Goal: Information Seeking & Learning: Learn about a topic

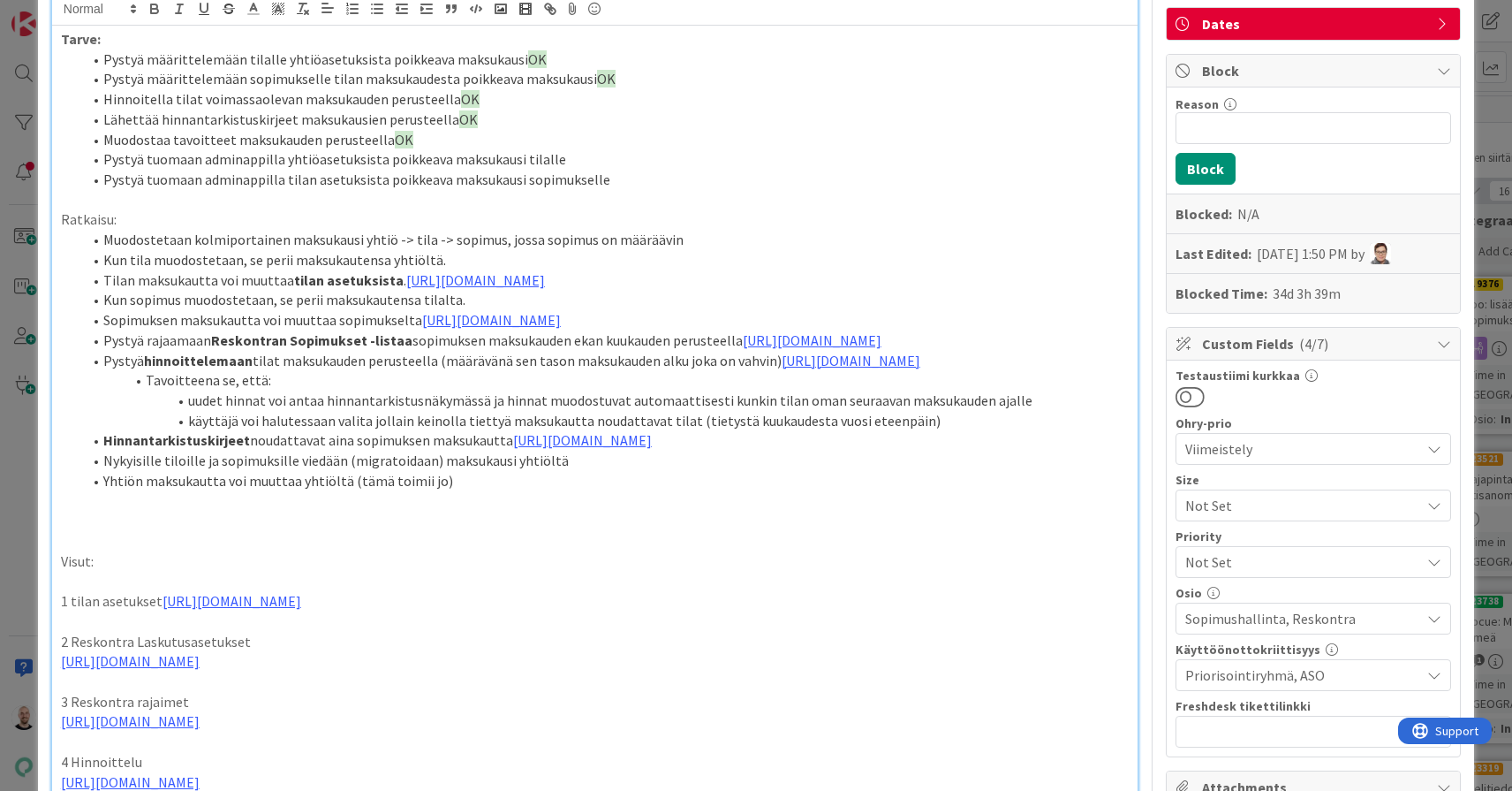
scroll to position [167, 0]
click at [545, 271] on link "https://www.figma.com/proto/0IJ8fGlasErUUd7odgirDN/Sopimushallinta?page-id=0%3A…" at bounding box center [475, 280] width 138 height 18
click at [579, 324] on link "https://www.figma.com/proto/0IJ8fGlasErUUd7odgirDN/Sopimushallinta?content-scal…" at bounding box center [518, 326] width 121 height 23
click at [315, 328] on li "Sopimuksen maksukautta voi muuttaa sopimukselta https://www.figma.com/proto/s06…" at bounding box center [605, 320] width 1047 height 20
click at [523, 327] on link "https://www.figma.com/proto/s06ePFuGvSFkRRSBp8p43G/Reskontra?page-id=0%3A1&node…" at bounding box center [491, 320] width 138 height 18
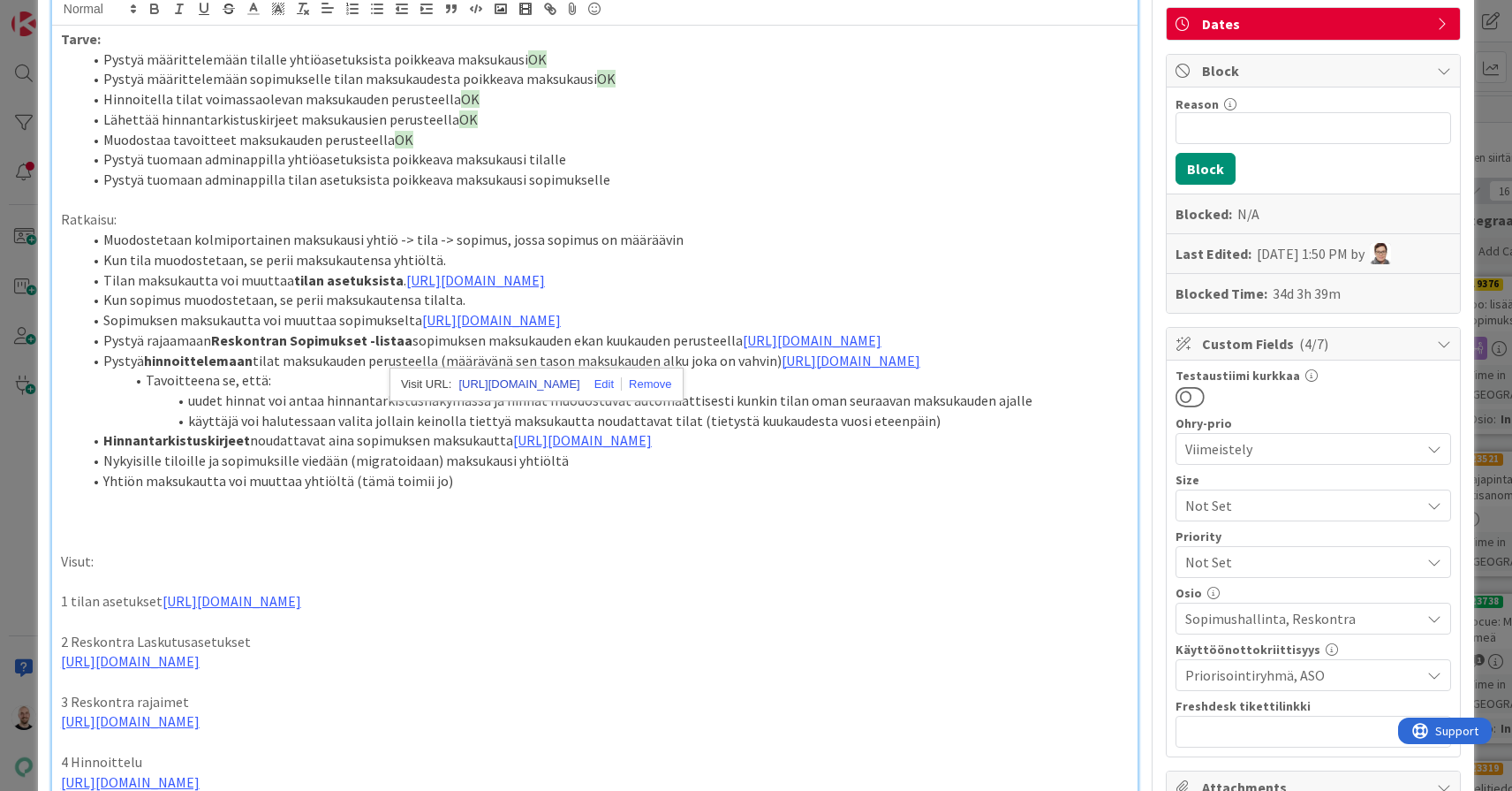
click at [576, 383] on link "https://www.figma.com/proto/s06ePFuGvSFkRRSBp8p43G/Reskontra?content-scaling=fi…" at bounding box center [518, 385] width 121 height 23
click at [720, 372] on li "Pystyä hinnoittelemaan tilat maksukauden perusteella (määrävänä sen tason maksu…" at bounding box center [605, 361] width 1047 height 20
click at [743, 349] on link "https://www.figma.com/proto/s06ePFuGvSFkRRSBp8p43G/Reskontra?page-id=0%3A1&node…" at bounding box center [812, 341] width 138 height 18
click at [543, 441] on link "https://www.figma.com/proto/s06ePFuGvSFkRRSBp8p43G/Reskontra?content-scaling=fi…" at bounding box center [539, 442] width 121 height 23
click at [657, 351] on li "Pystyä rajaamaan Reskontran Sopimukset -listaa sopimuksen maksukauden ekan kuuk…" at bounding box center [605, 341] width 1047 height 20
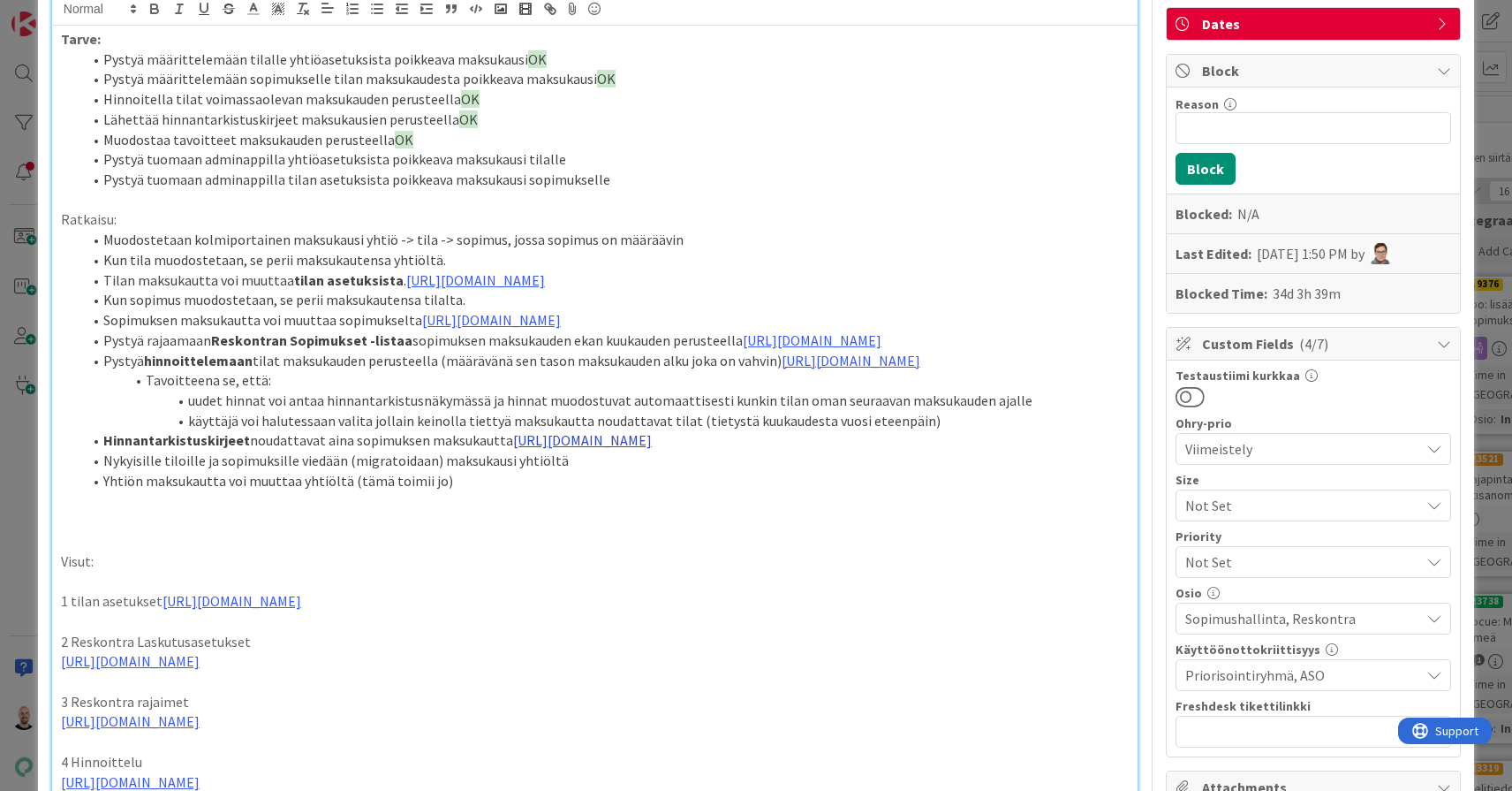
click at [587, 449] on link "https://www.figma.com/proto/s06ePFuGvSFkRRSBp8p43G/Reskontra?page-id=0%3A1&node…" at bounding box center [582, 440] width 138 height 18
click at [620, 597] on link "https://www.figma.com/proto/s06ePFuGvSFkRRSBp8p43G/Reskontra?content-scaling=fi…" at bounding box center [564, 599] width 121 height 23
click at [782, 370] on link "https://www.figma.com/proto/s06ePFuGvSFkRRSBp8p43G/Reskontra?page-id=&node-id=2…" at bounding box center [851, 361] width 138 height 18
click at [573, 500] on link "https://www.figma.com/proto/s06ePFuGvSFkRRSBp8p43G/Reskontra?content-scaling=fi…" at bounding box center [539, 501] width 121 height 23
click at [921, 391] on li "Tavoitteena se, että:" at bounding box center [605, 380] width 1047 height 20
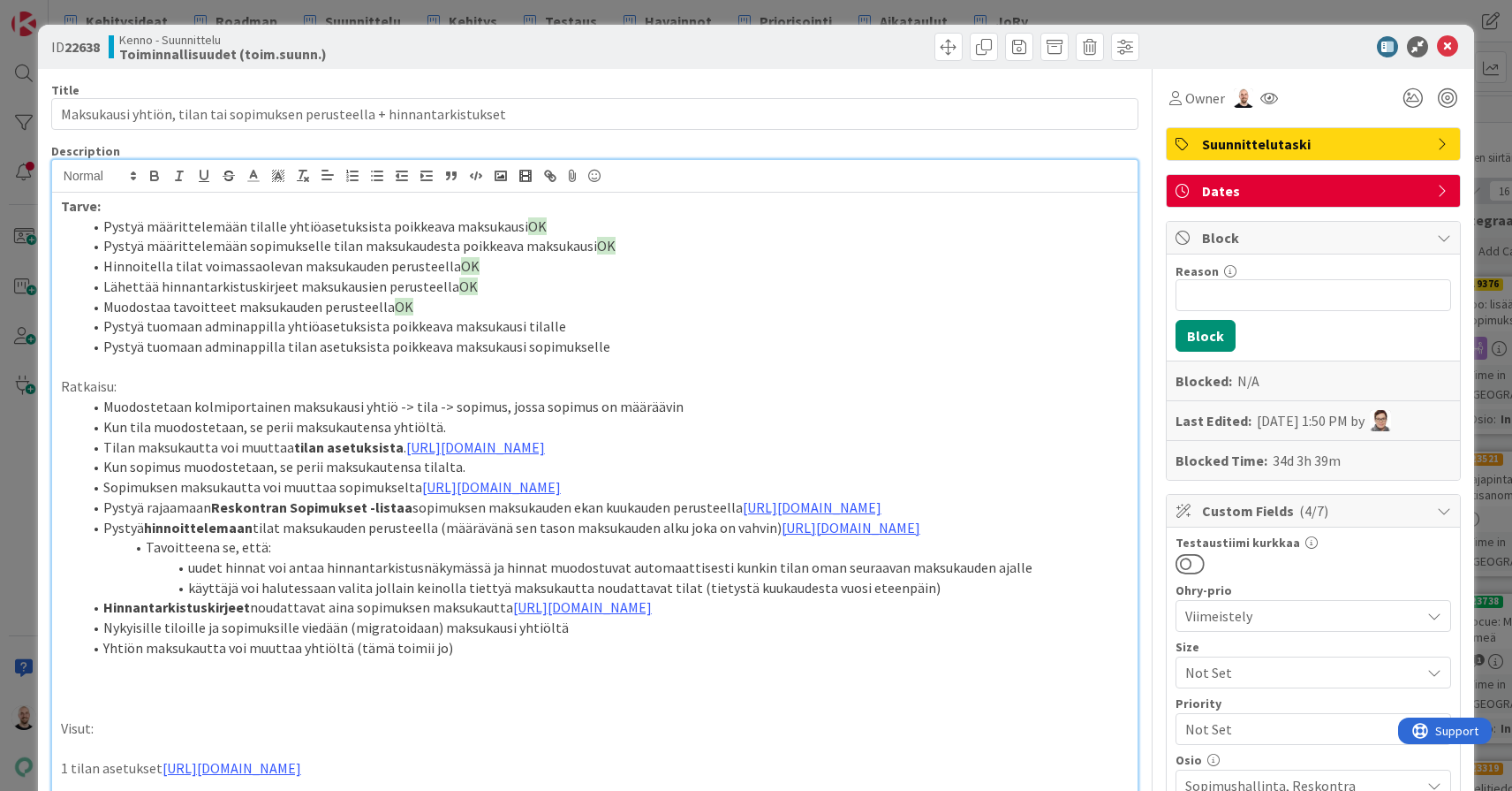
scroll to position [0, 0]
click at [849, 751] on button "Refresh" at bounding box center [852, 752] width 60 height 23
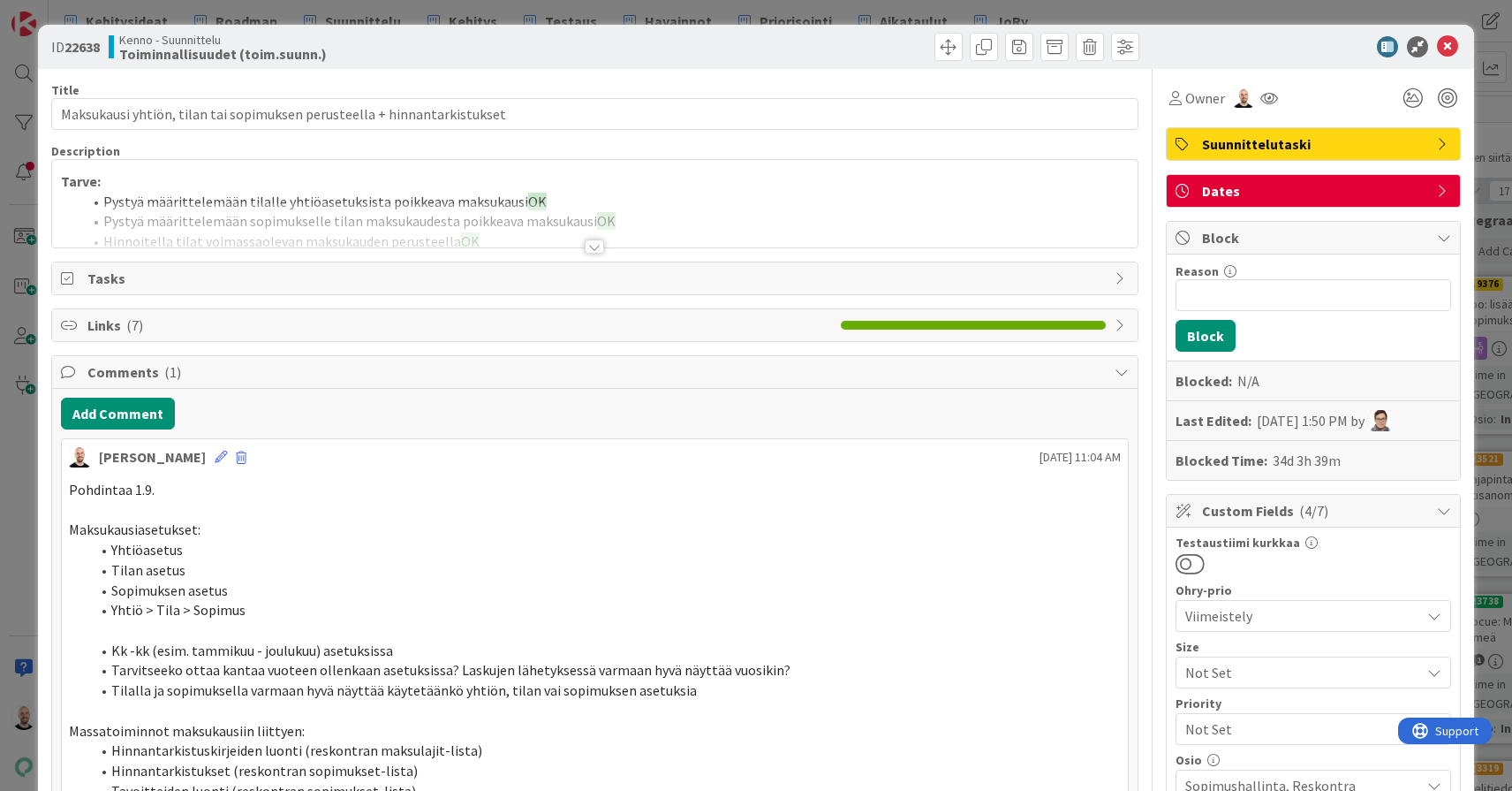
click at [596, 249] on div at bounding box center [595, 247] width 19 height 14
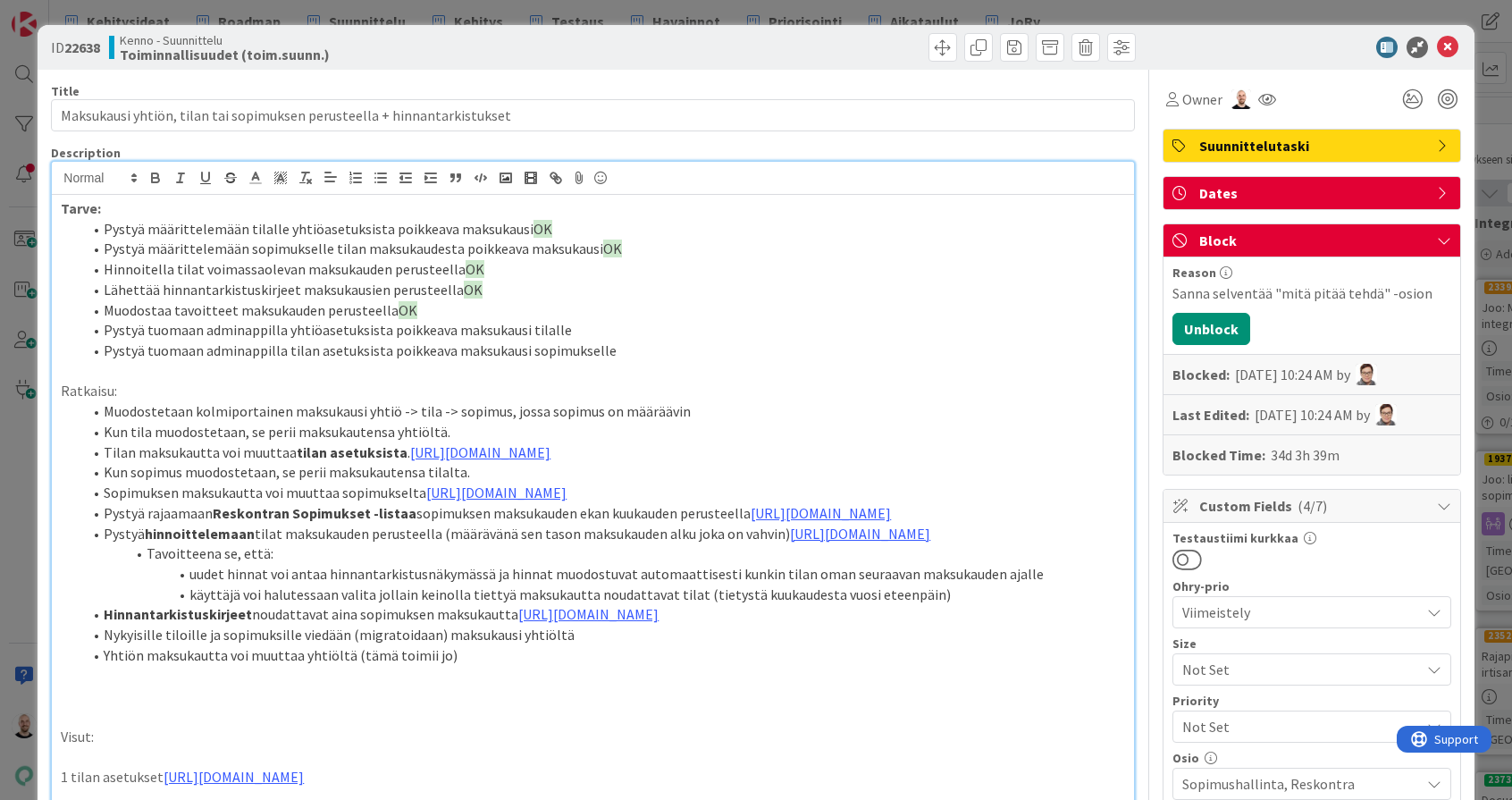
click at [1196, 7] on div "ID 22638 Kenno - Suunnittelu Toiminnallisuudet (toim.suunn.) Title 72 / 128 Mak…" at bounding box center [756, 400] width 1512 height 800
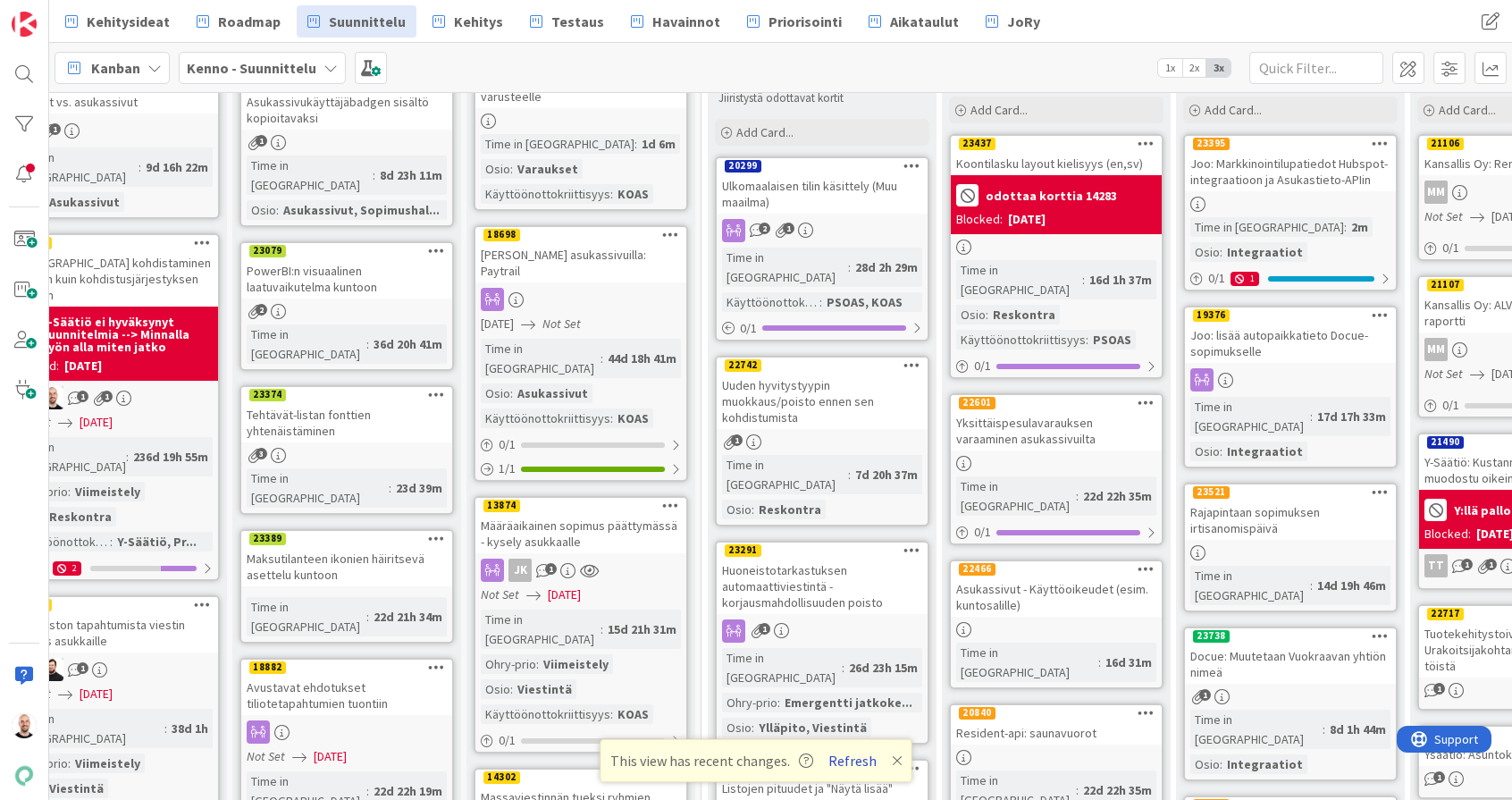
click at [854, 769] on button "Refresh" at bounding box center [853, 761] width 61 height 23
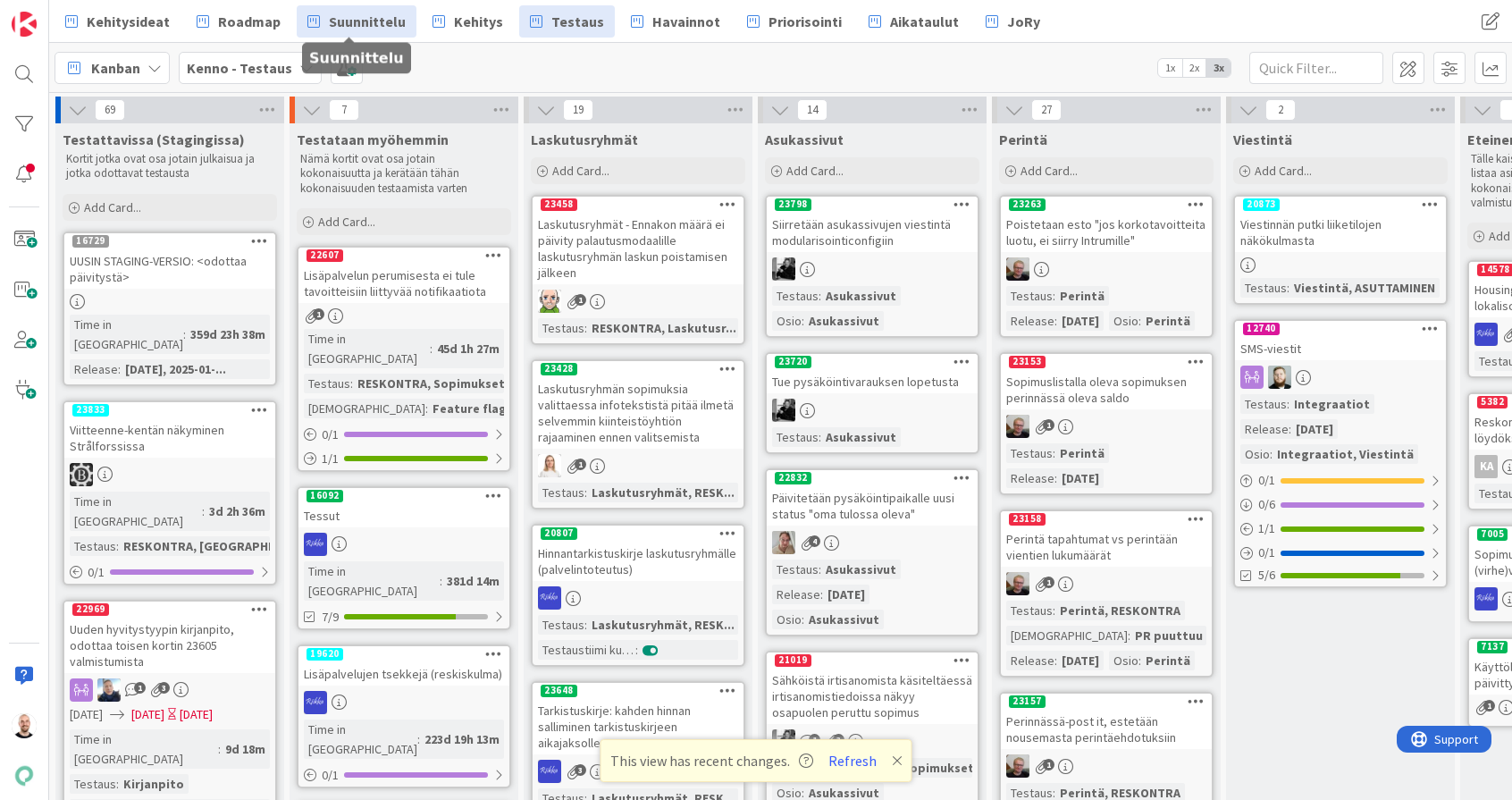
click at [352, 25] on span "Suunnittelu" at bounding box center [368, 22] width 77 height 22
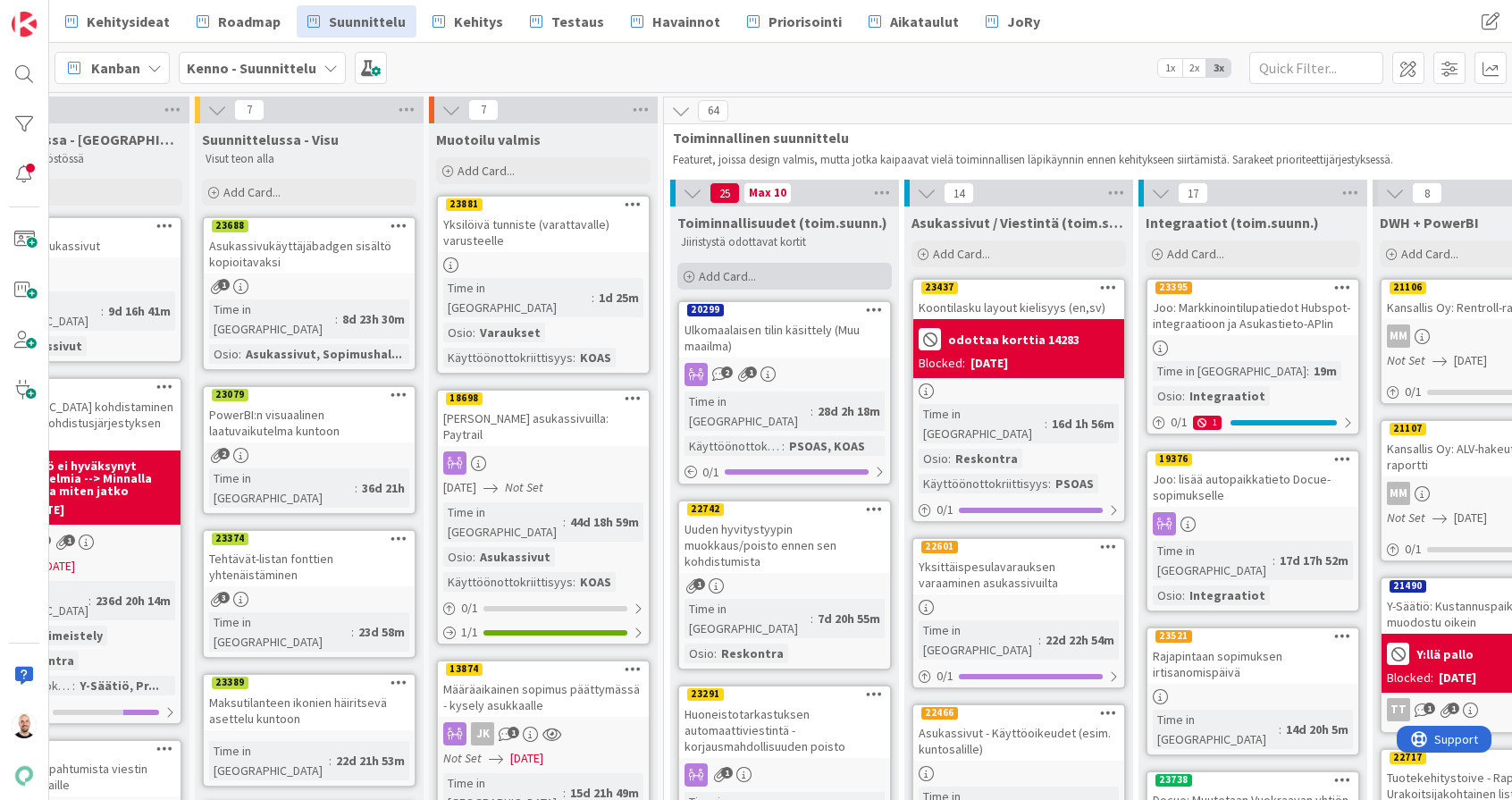
scroll to position [0, 389]
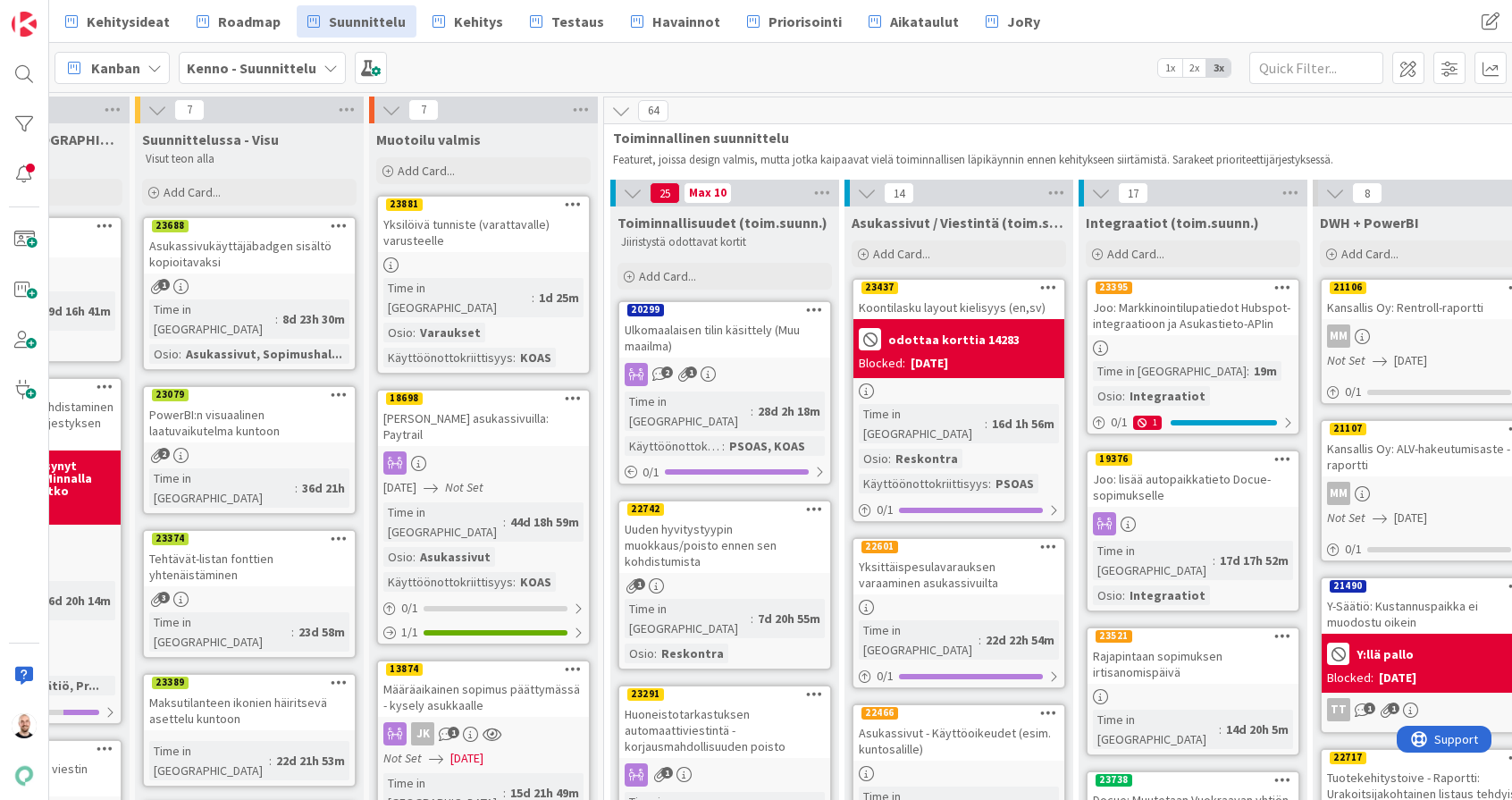
click at [726, 329] on div "Ulkomaalaisen tilin käsittely (Muu maailma)" at bounding box center [725, 338] width 211 height 39
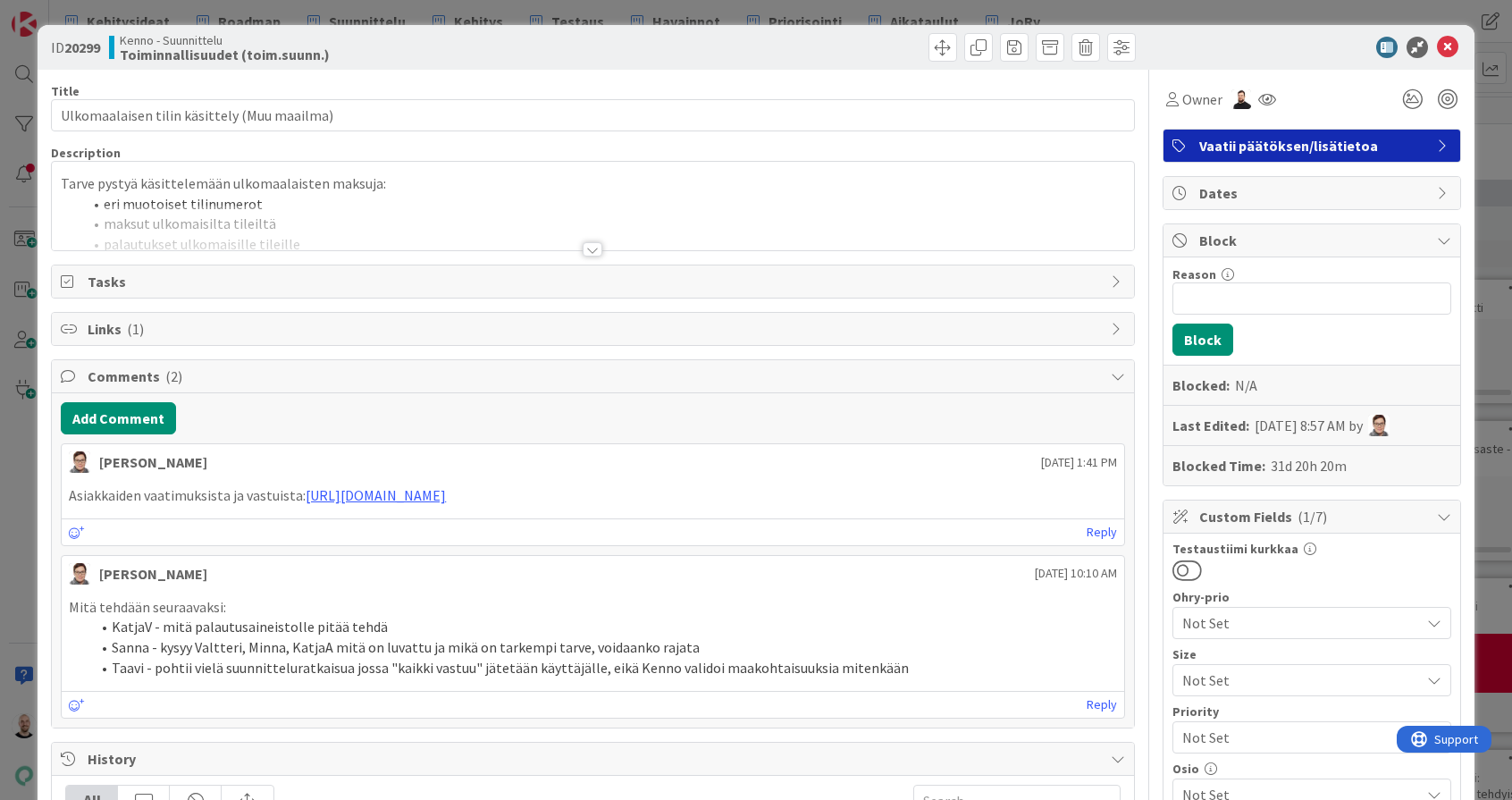
click at [594, 250] on div at bounding box center [593, 249] width 20 height 14
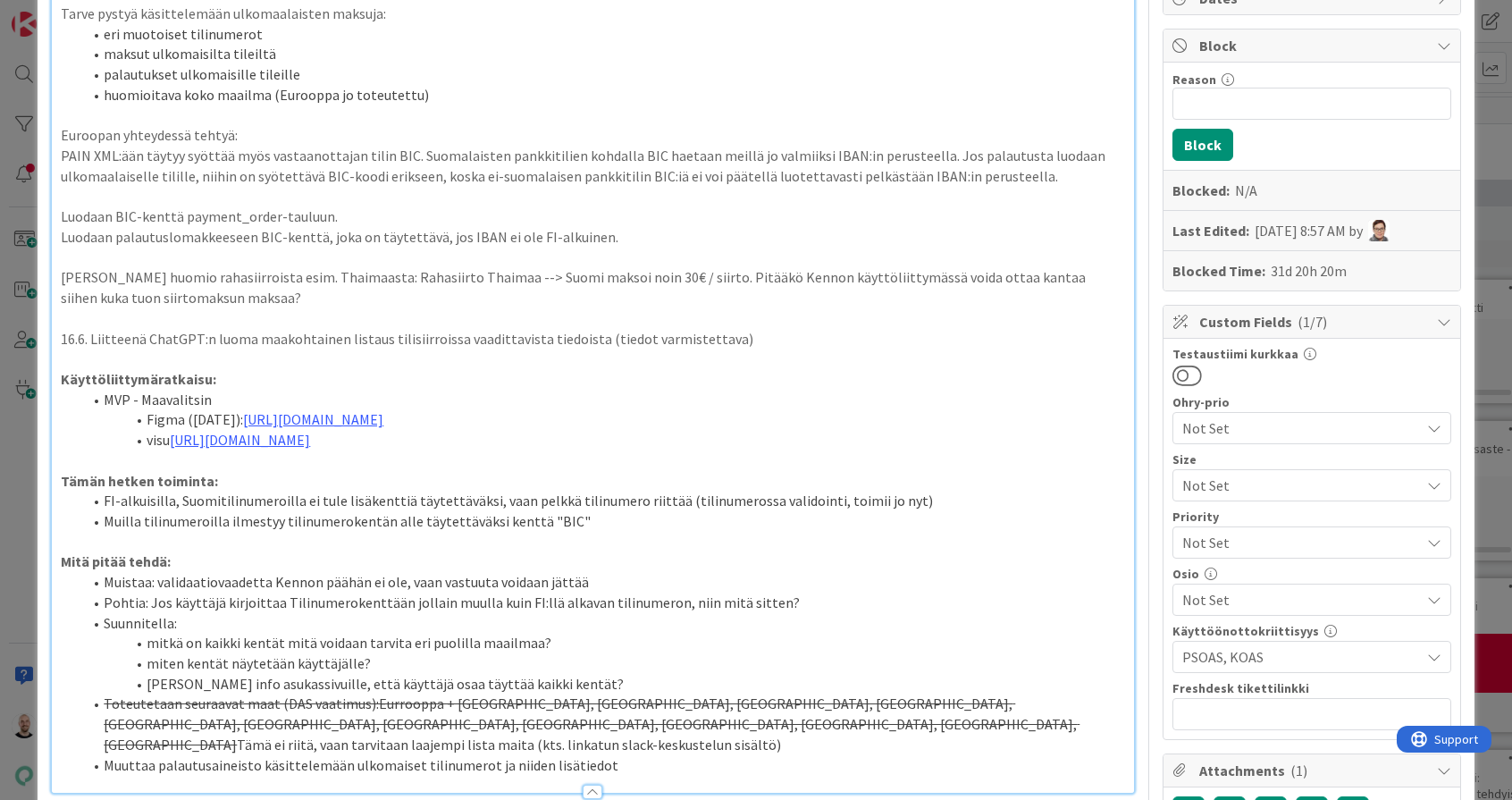
scroll to position [228, 0]
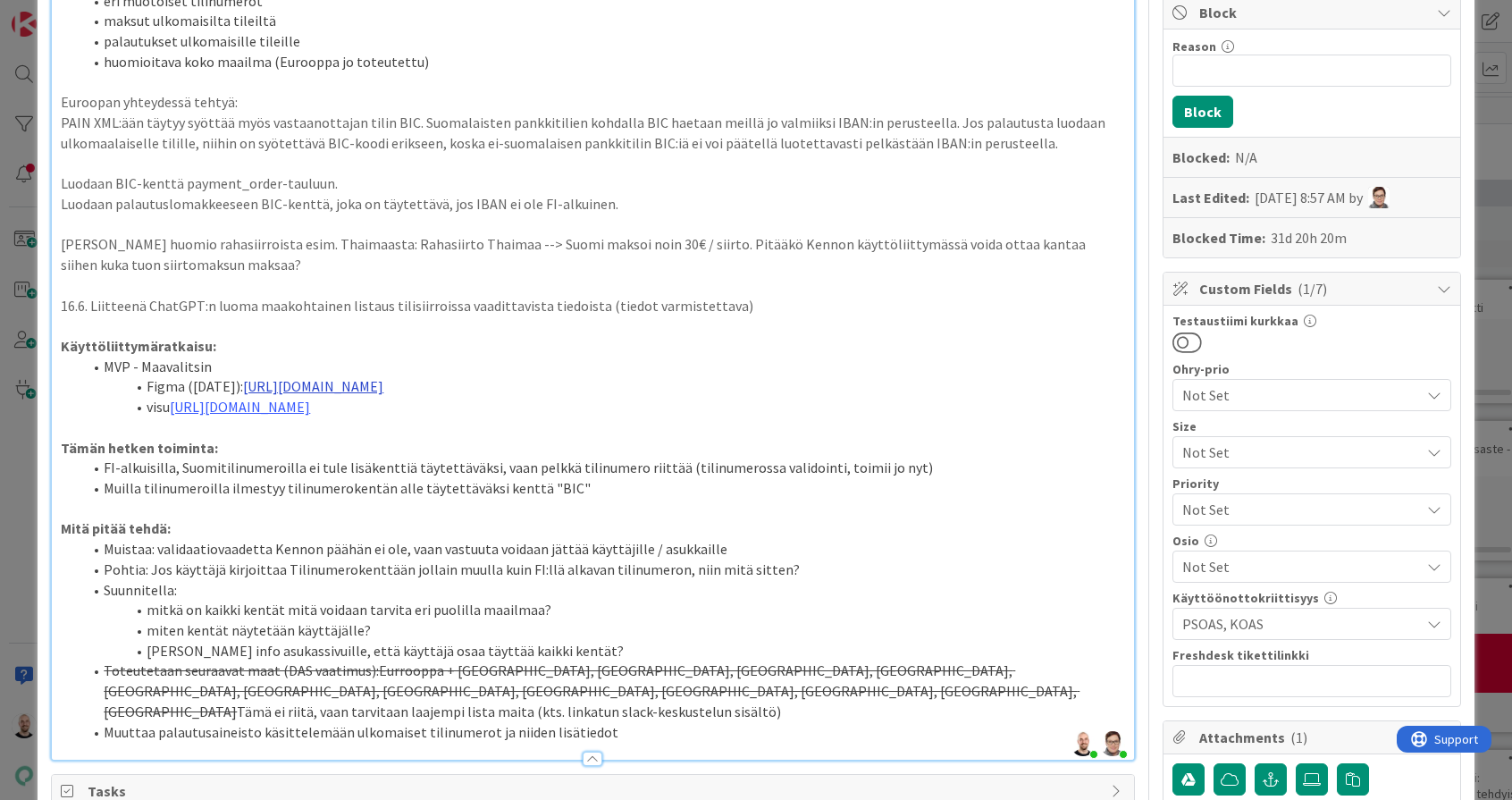
click at [384, 378] on link "[URL][DOMAIN_NAME]" at bounding box center [313, 387] width 140 height 18
click at [616, 401] on link "[URL][DOMAIN_NAME]" at bounding box center [562, 408] width 123 height 23
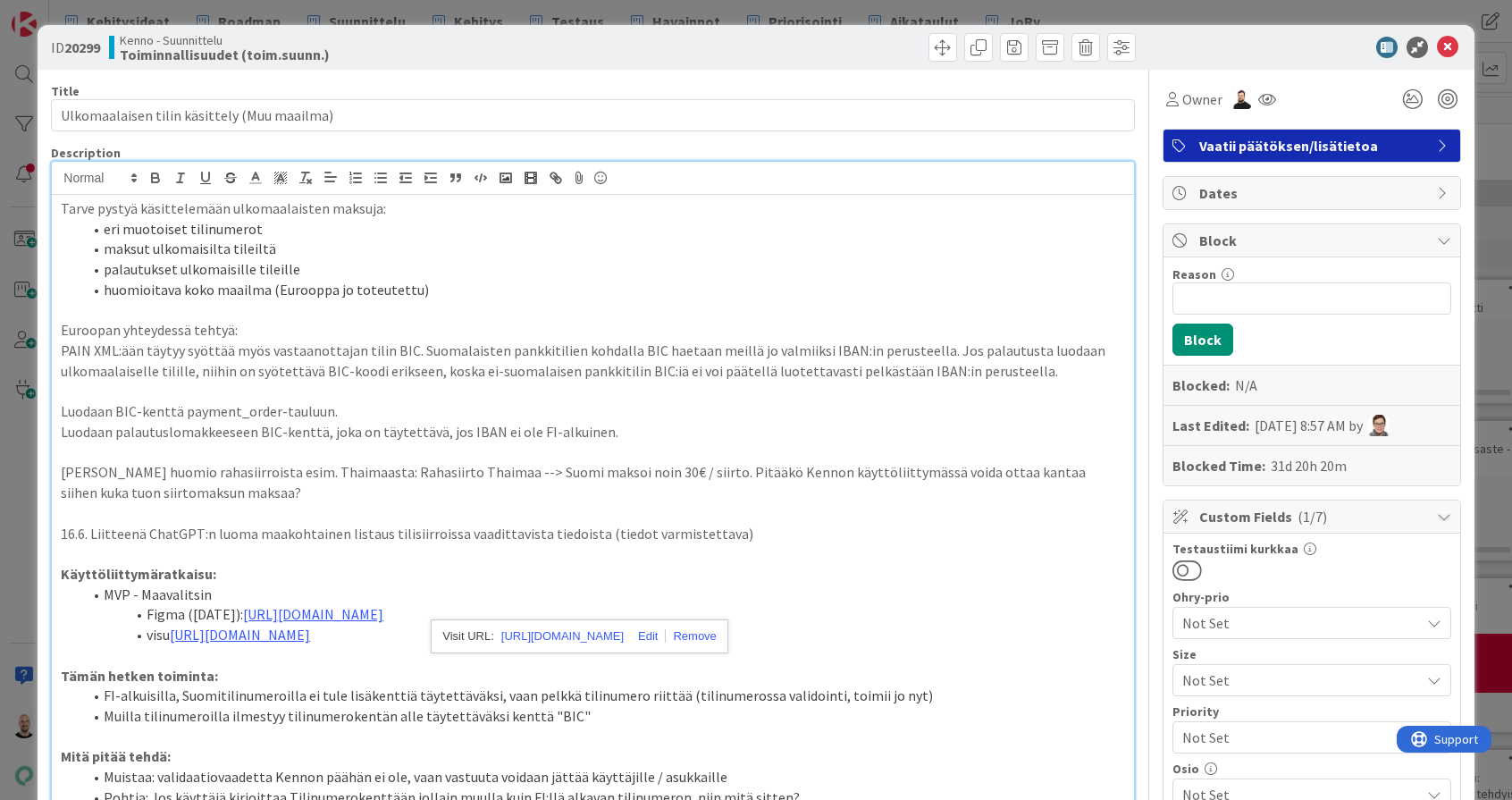
scroll to position [0, 0]
click at [699, 412] on p "Luodaan BIC-kenttä payment_order-tauluun." at bounding box center [593, 411] width 1064 height 21
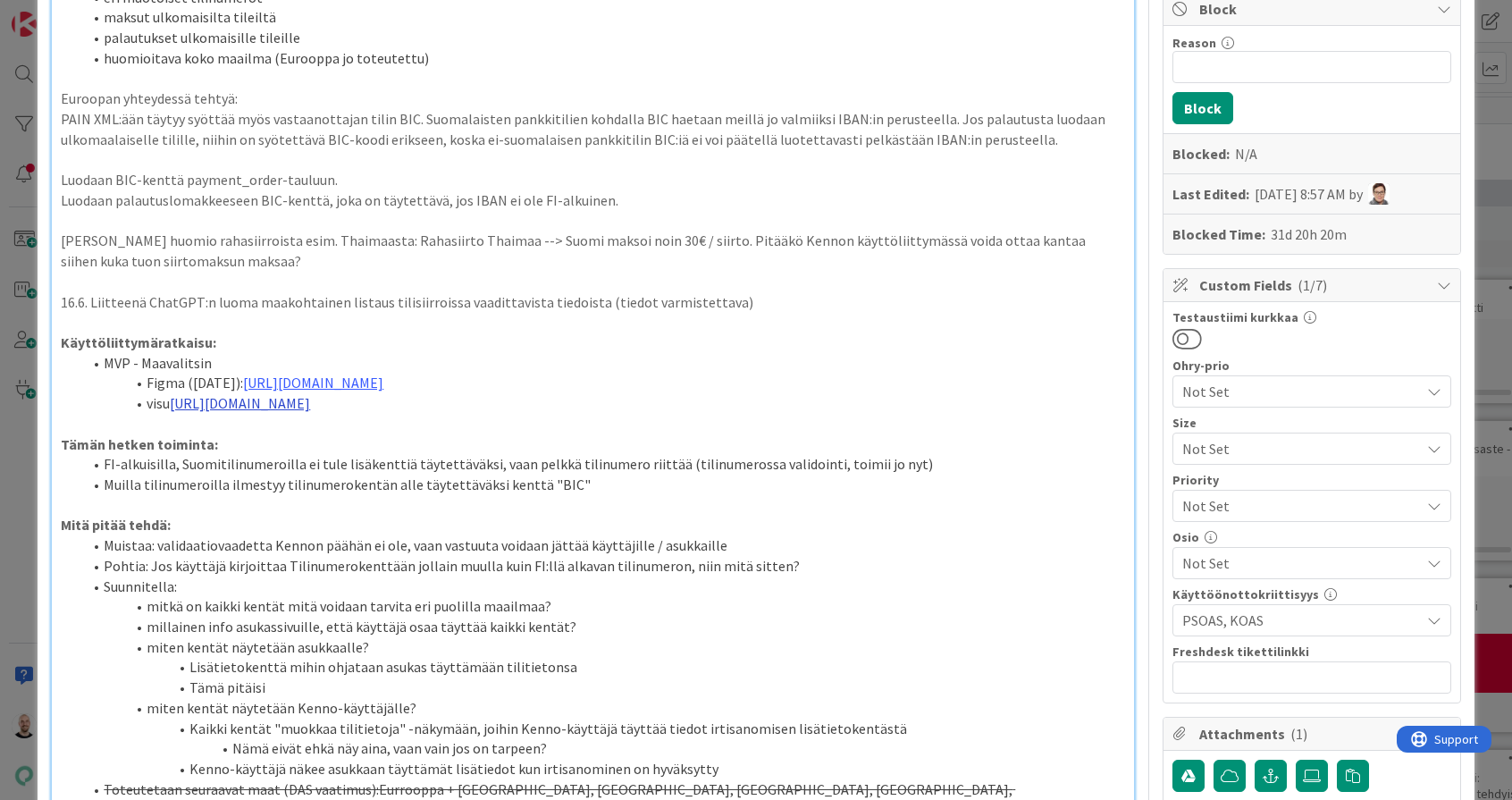
scroll to position [262, 0]
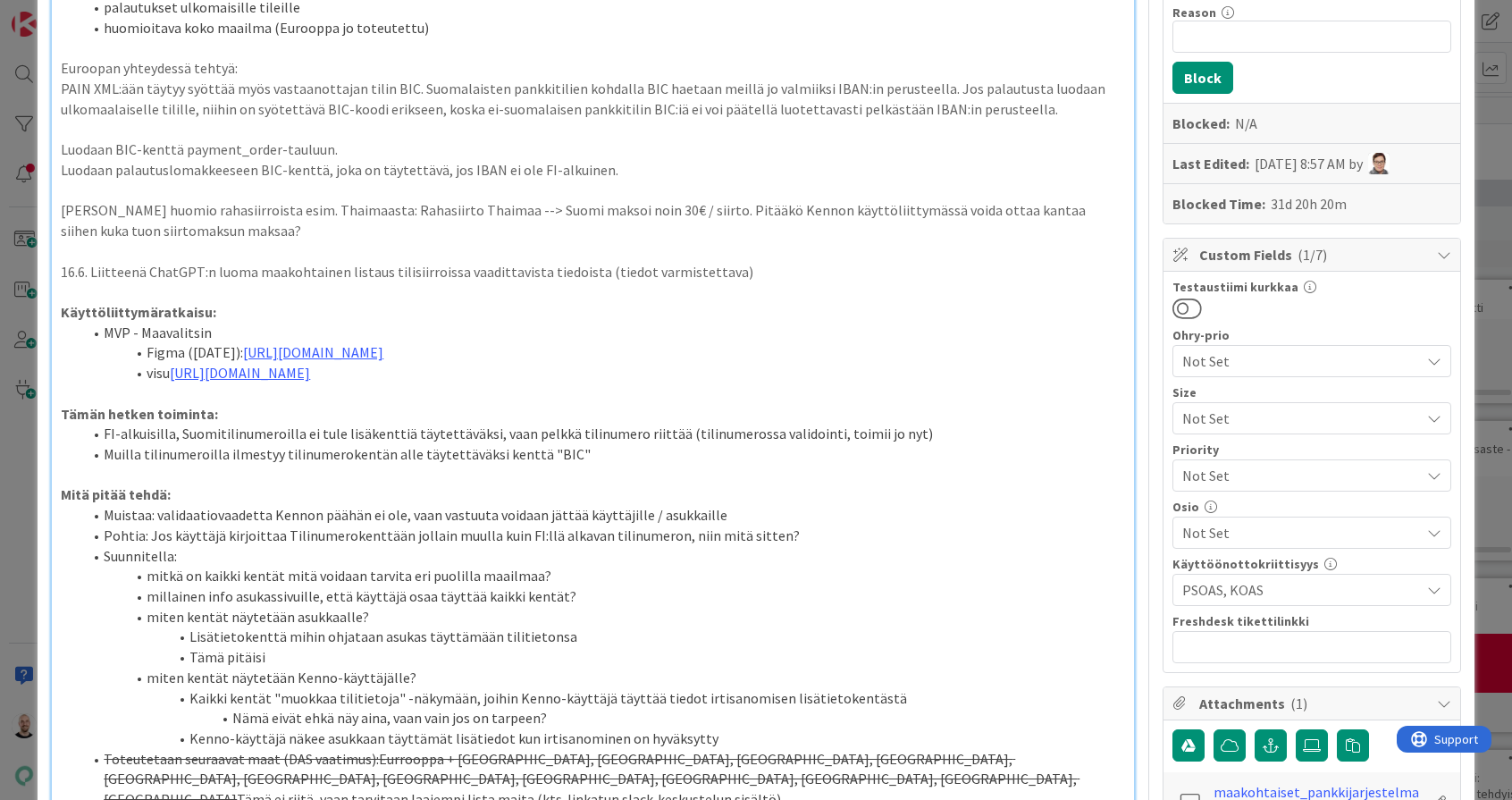
click at [906, 363] on li "visu [URL][DOMAIN_NAME]" at bounding box center [604, 373] width 1042 height 21
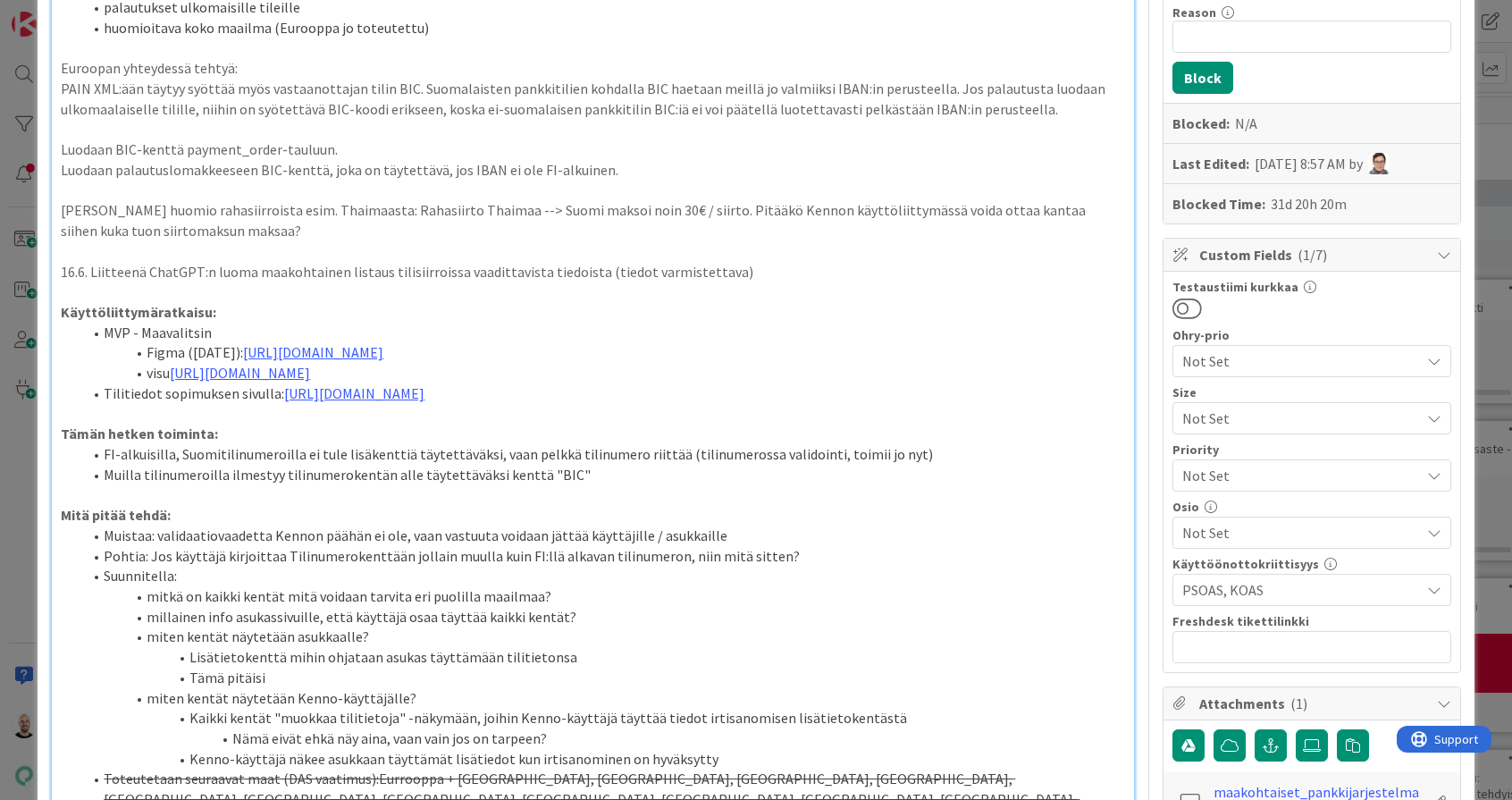
click at [274, 384] on li "Tilitiedot sopimuksen sivulla: [URL][DOMAIN_NAME]" at bounding box center [604, 394] width 1042 height 21
click at [1119, 384] on li "Tilitiedot sopimuksen sivulla (vaatii suunnittelua): [URL][DOMAIN_NAME]" at bounding box center [604, 394] width 1042 height 21
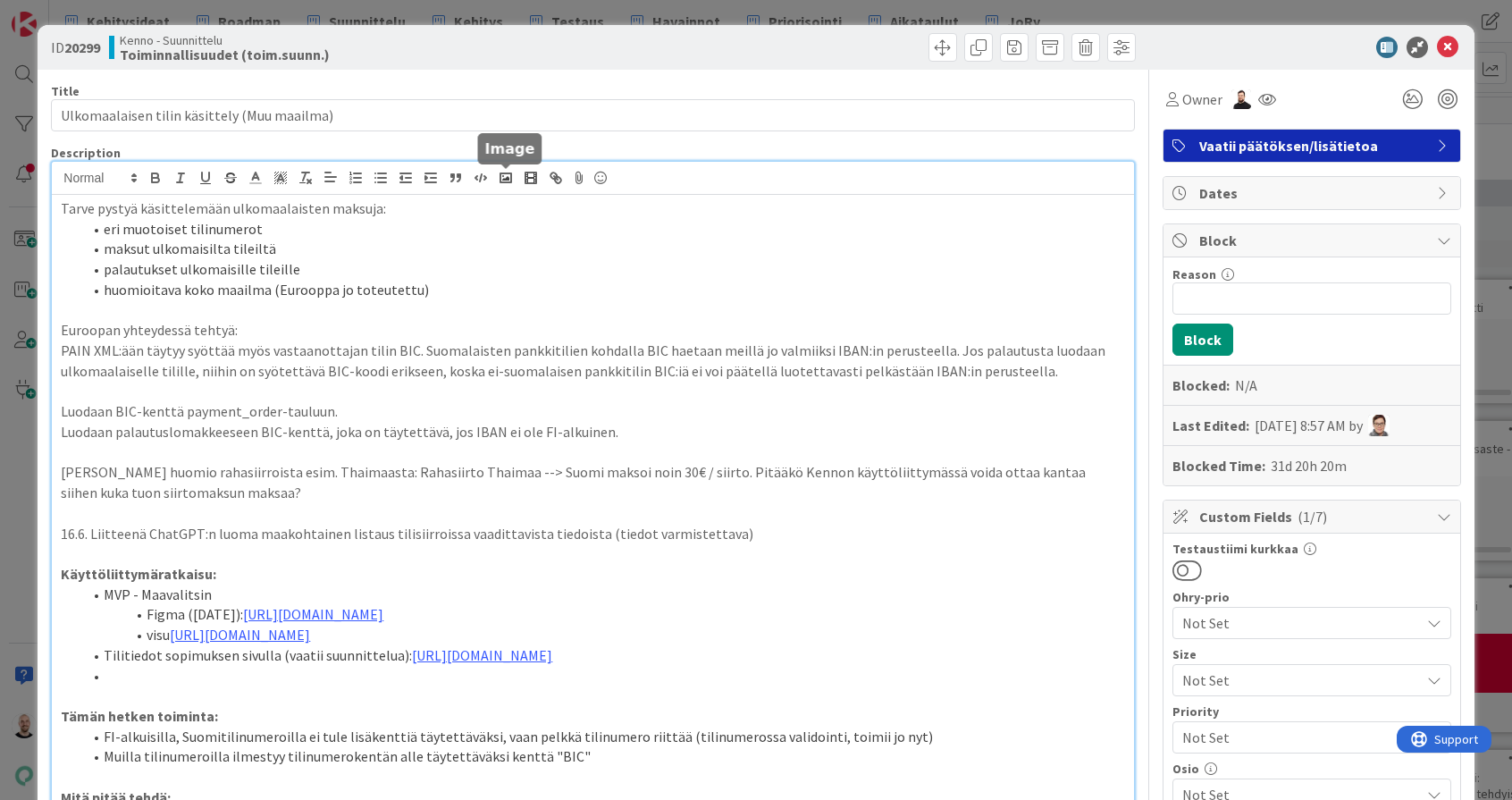
scroll to position [0, 0]
click at [431, 175] on icon "button" at bounding box center [430, 178] width 16 height 16
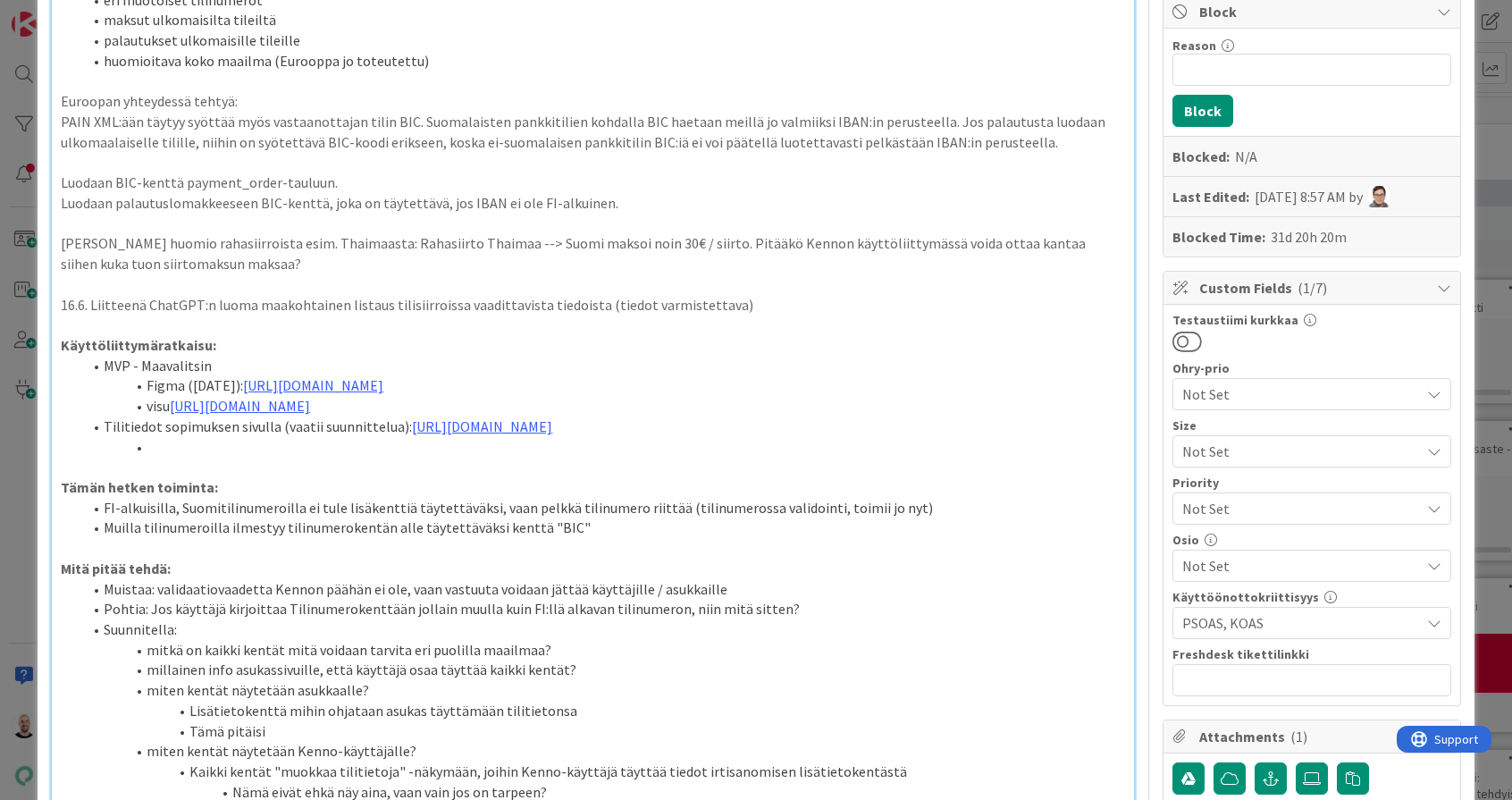
scroll to position [229, 0]
click at [258, 437] on li at bounding box center [604, 447] width 1042 height 21
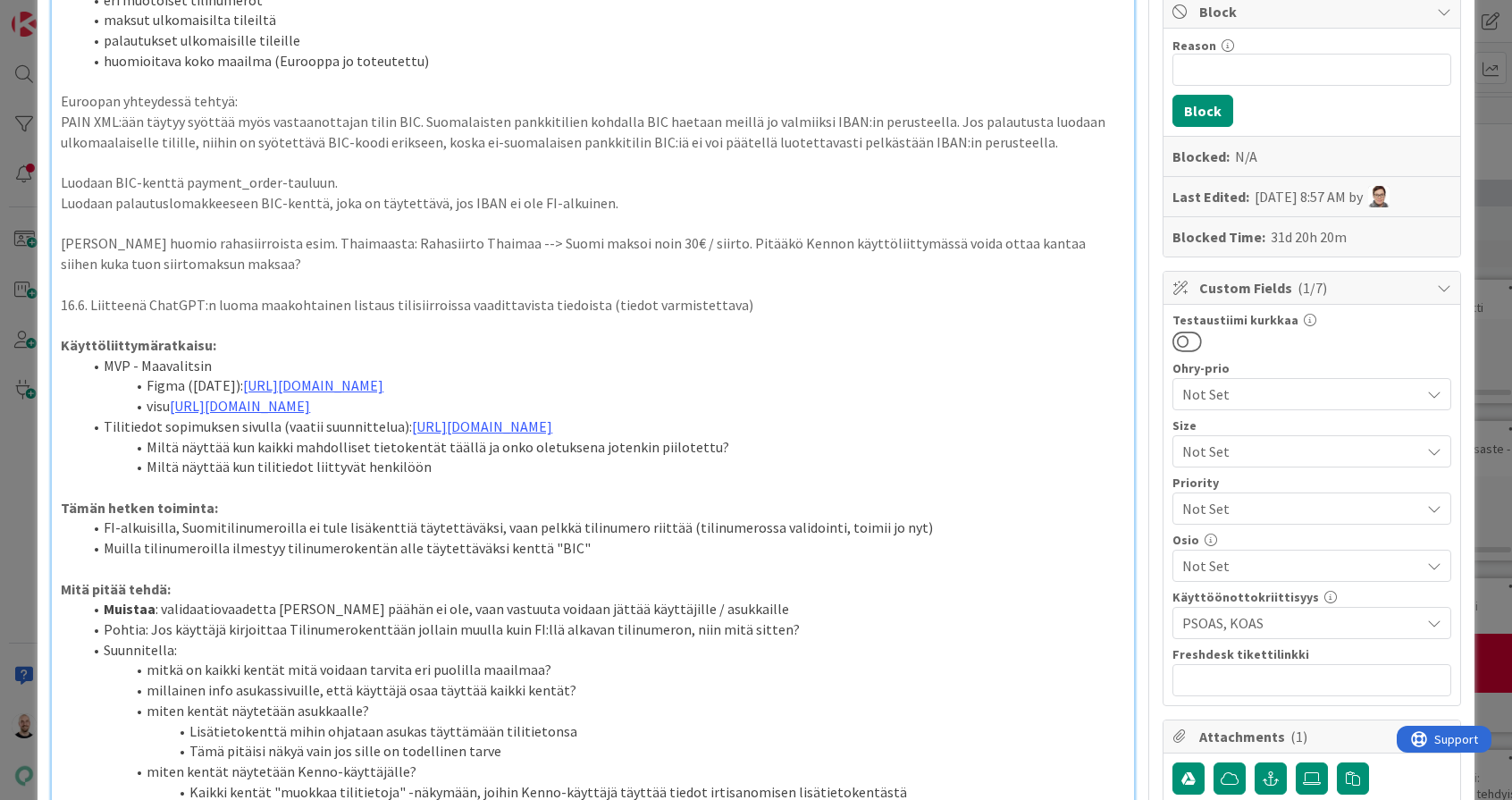
click at [337, 457] on li "Miltä näyttää kun tilitiedot liittyvät henkilöön" at bounding box center [604, 466] width 1042 height 21
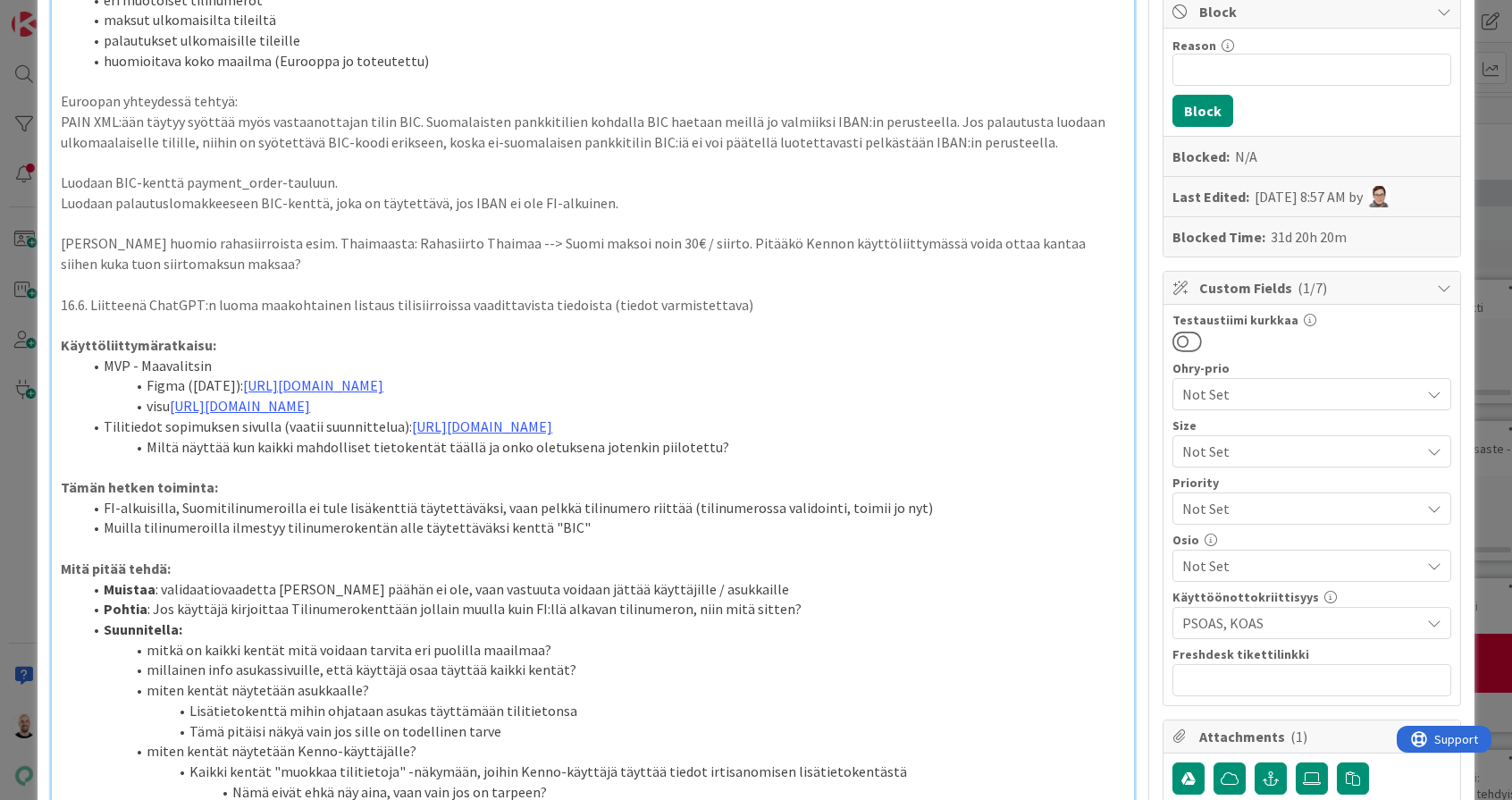
click at [155, 416] on li "Tilitiedot sopimuksen sivulla (vaatii suunnittelua): [URL][DOMAIN_NAME]" at bounding box center [604, 426] width 1042 height 21
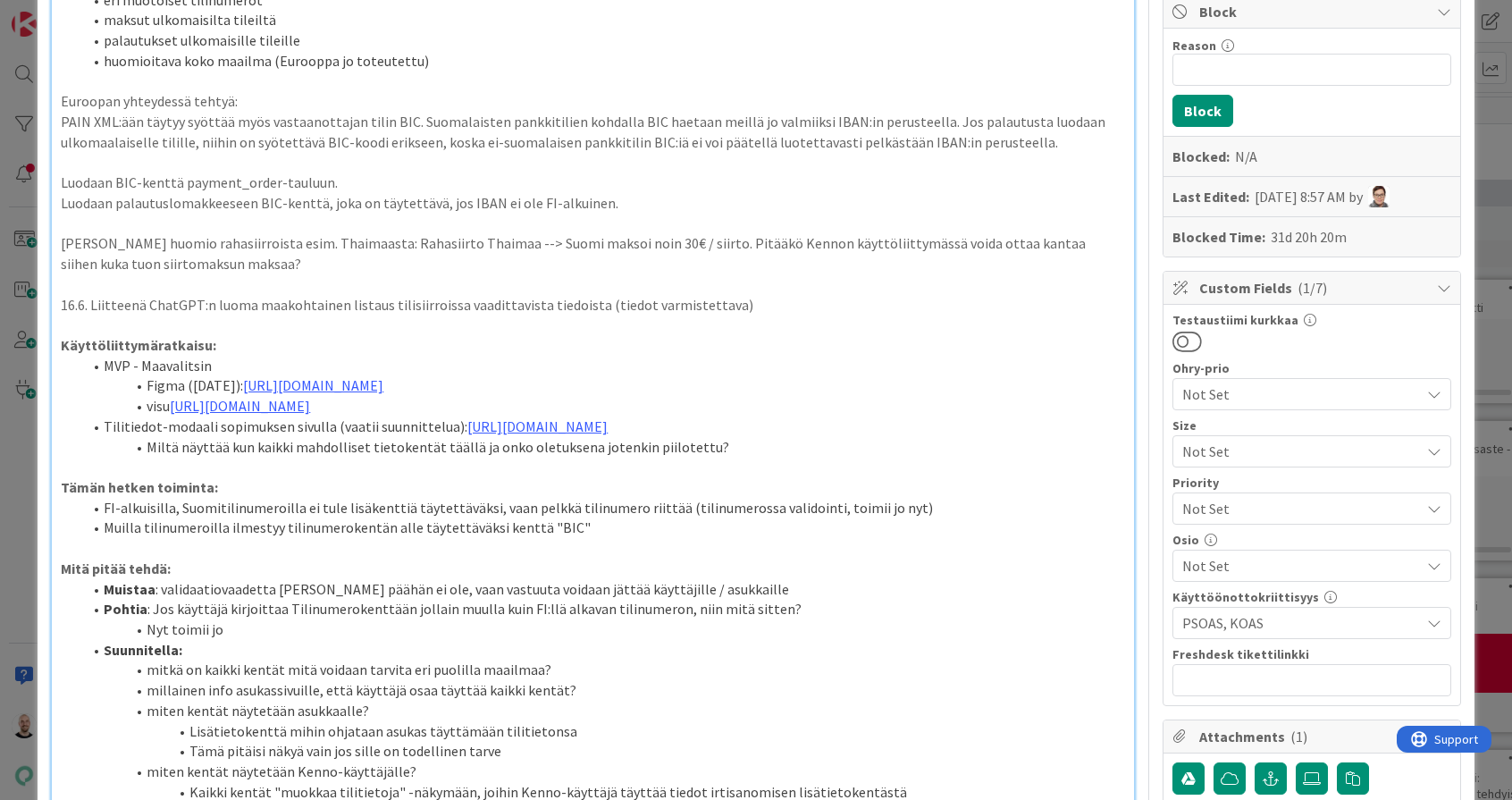
click at [516, 456] on li "Miltä näyttää kun kaikki mahdolliset tietokentät täällä ja onko oletuksena jote…" at bounding box center [604, 447] width 1042 height 21
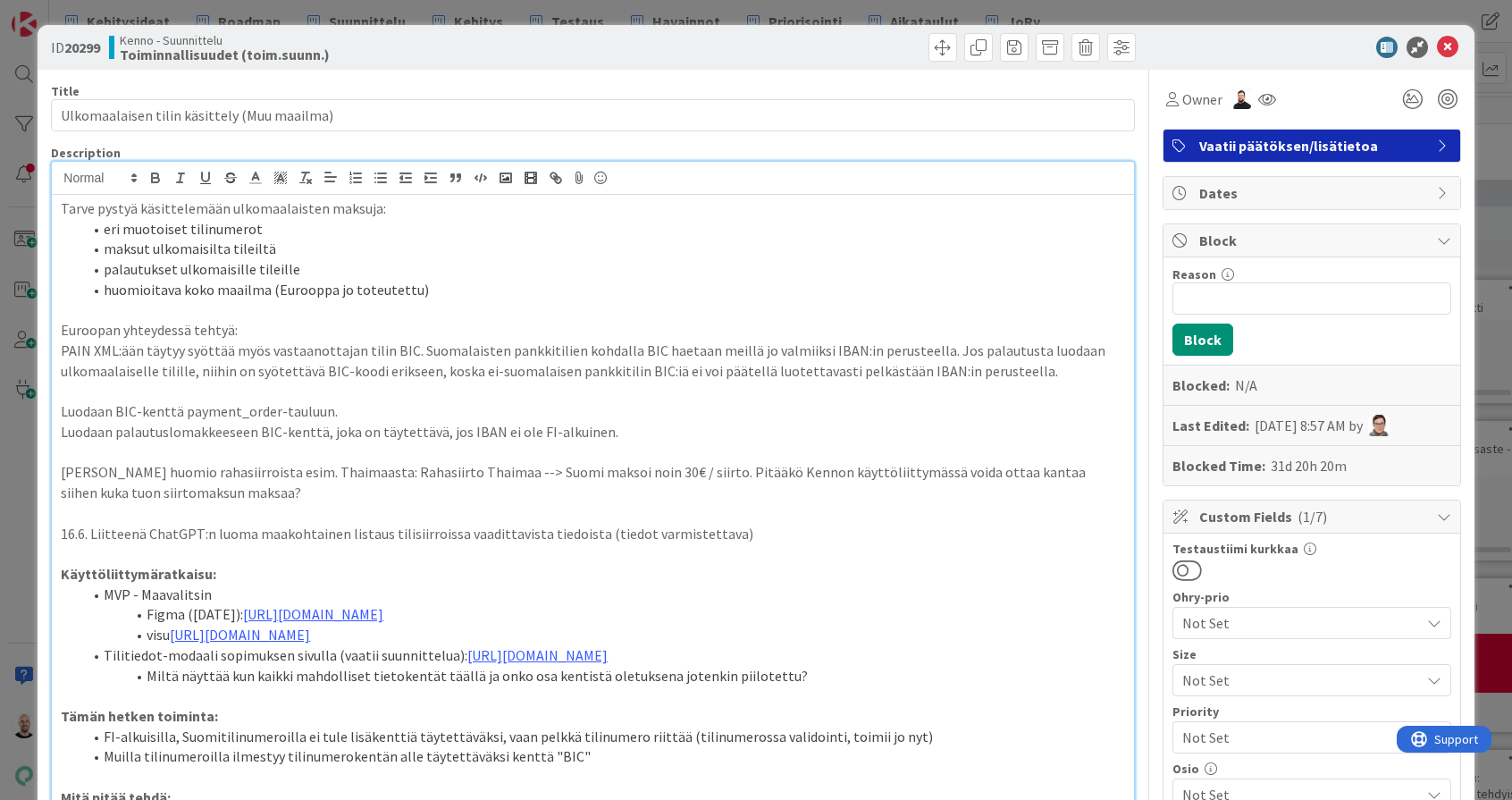
scroll to position [0, 0]
click at [940, 15] on div "ID 20299 Kenno - Suunnittelu Toiminnallisuudet (toim.suunn.) Title 43 / 128 Ulk…" at bounding box center [756, 400] width 1512 height 800
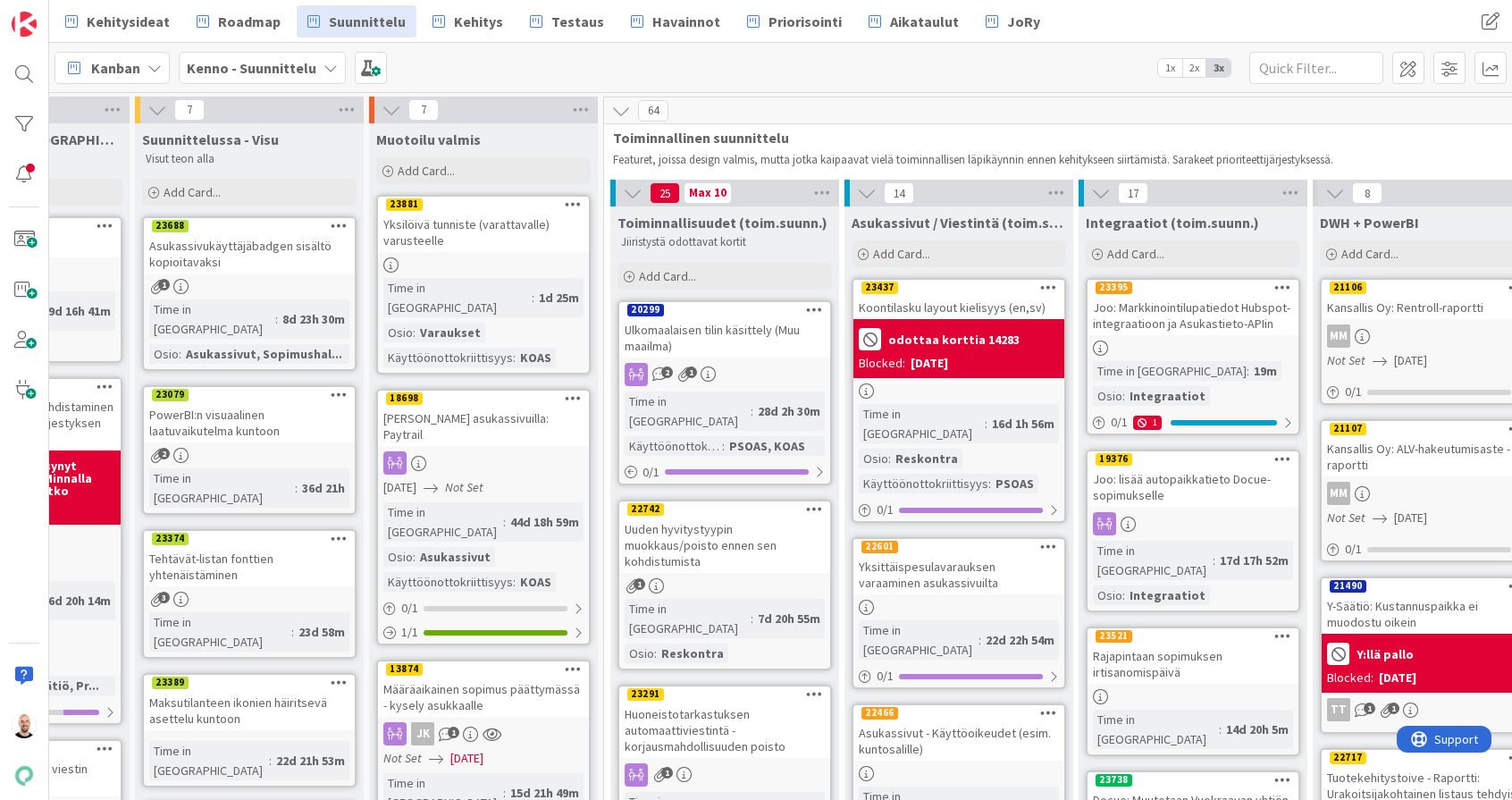
click at [726, 328] on div "Ulkomaalaisen tilin käsittely (Muu maailma)" at bounding box center [725, 338] width 211 height 39
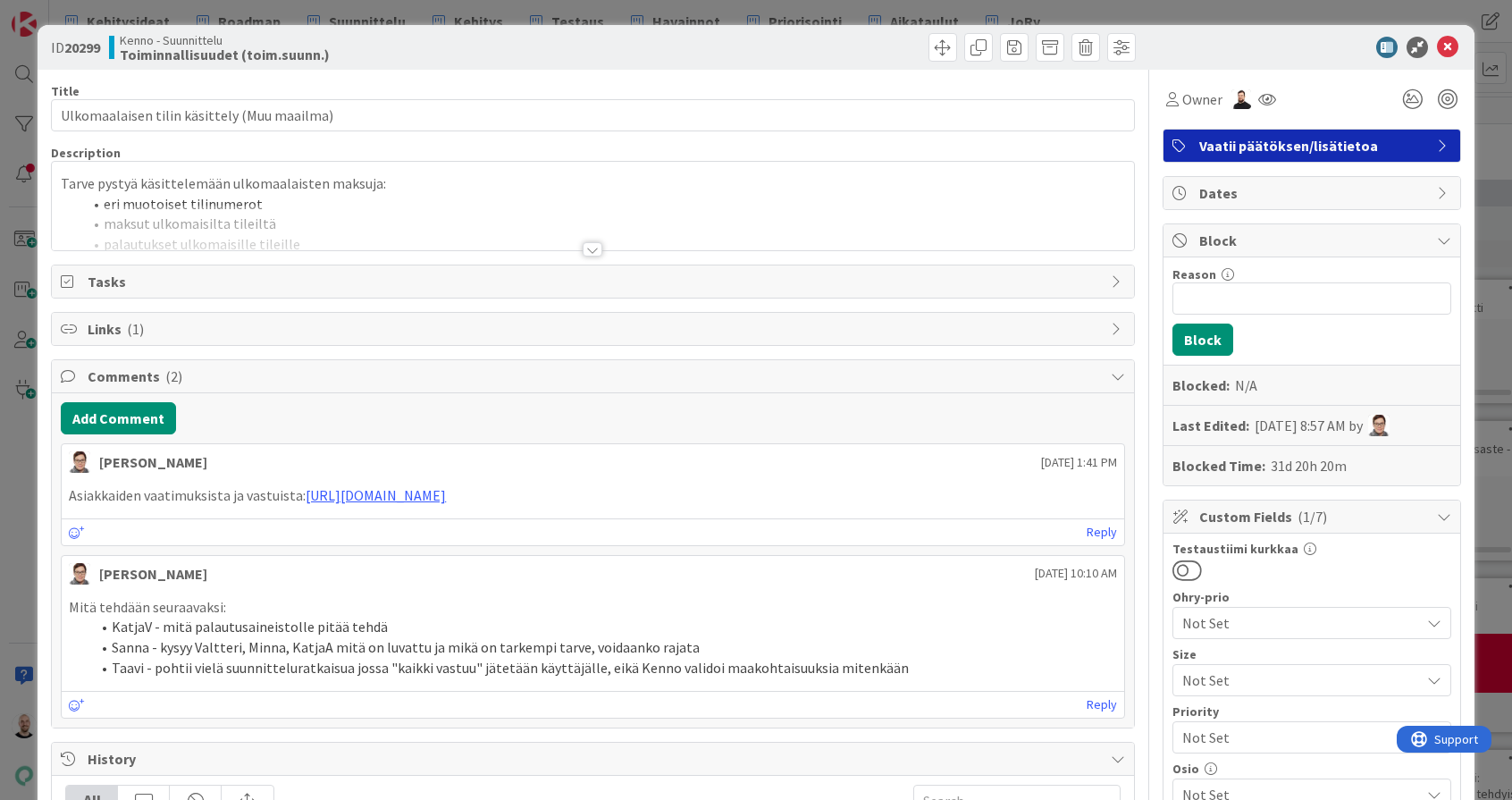
click at [587, 249] on div at bounding box center [593, 249] width 20 height 14
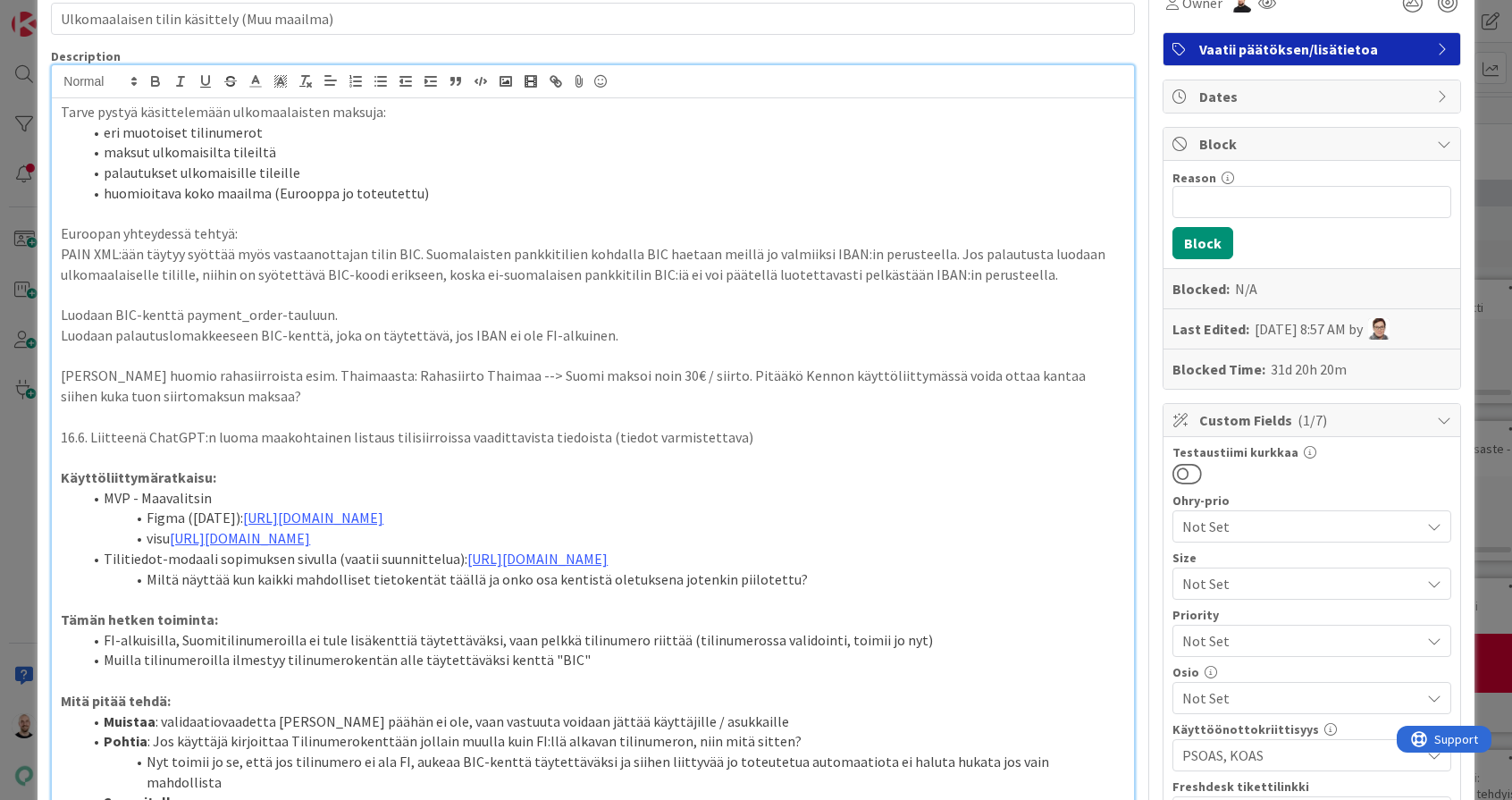
scroll to position [100, 0]
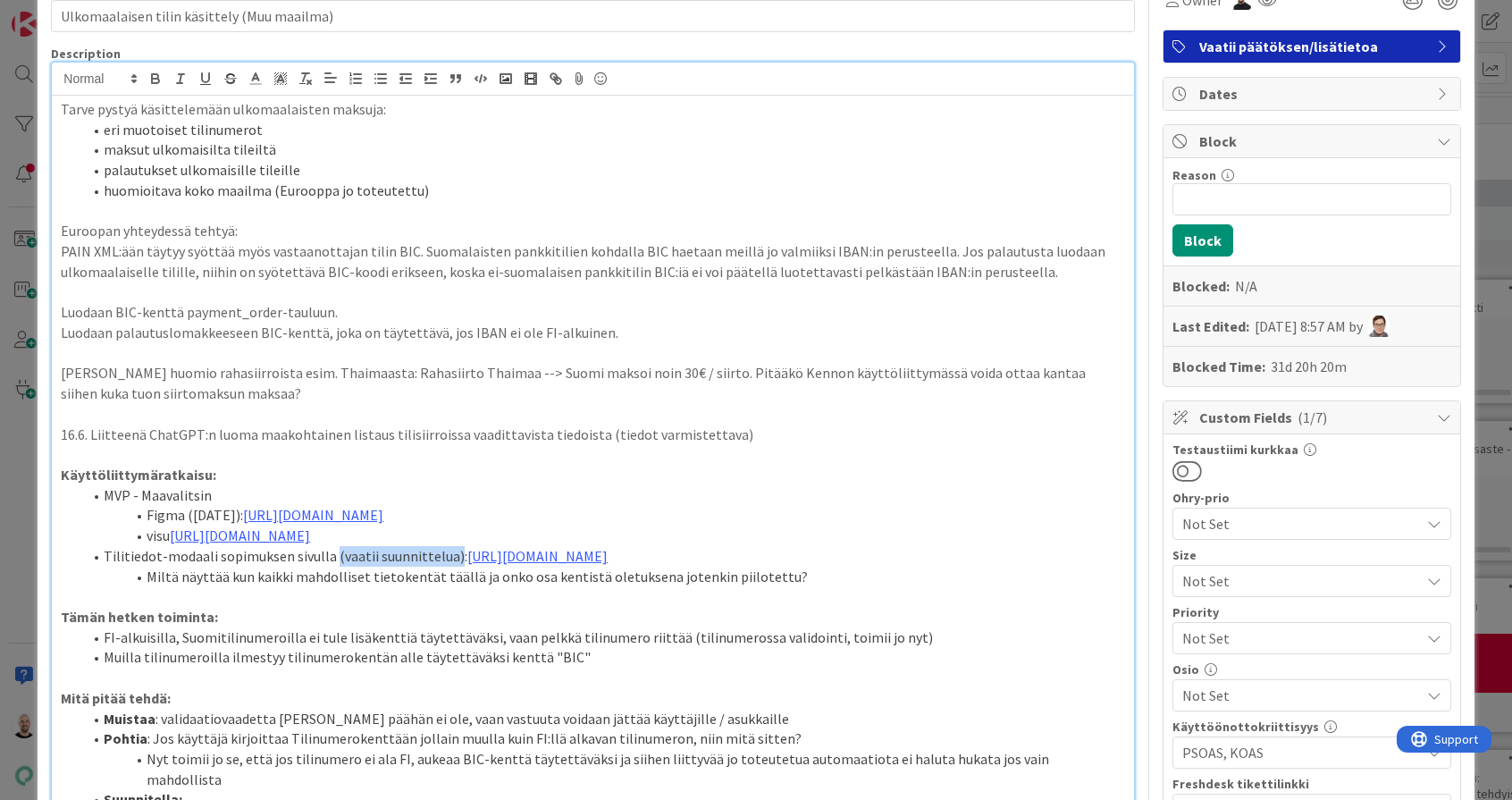
drag, startPoint x: 331, startPoint y: 541, endPoint x: 452, endPoint y: 541, distance: 121.0
click at [452, 546] on li "Tilitiedot-modaali sopimuksen sivulla (vaatii suunnittelua): [URL][DOMAIN_NAME]" at bounding box center [604, 556] width 1042 height 21
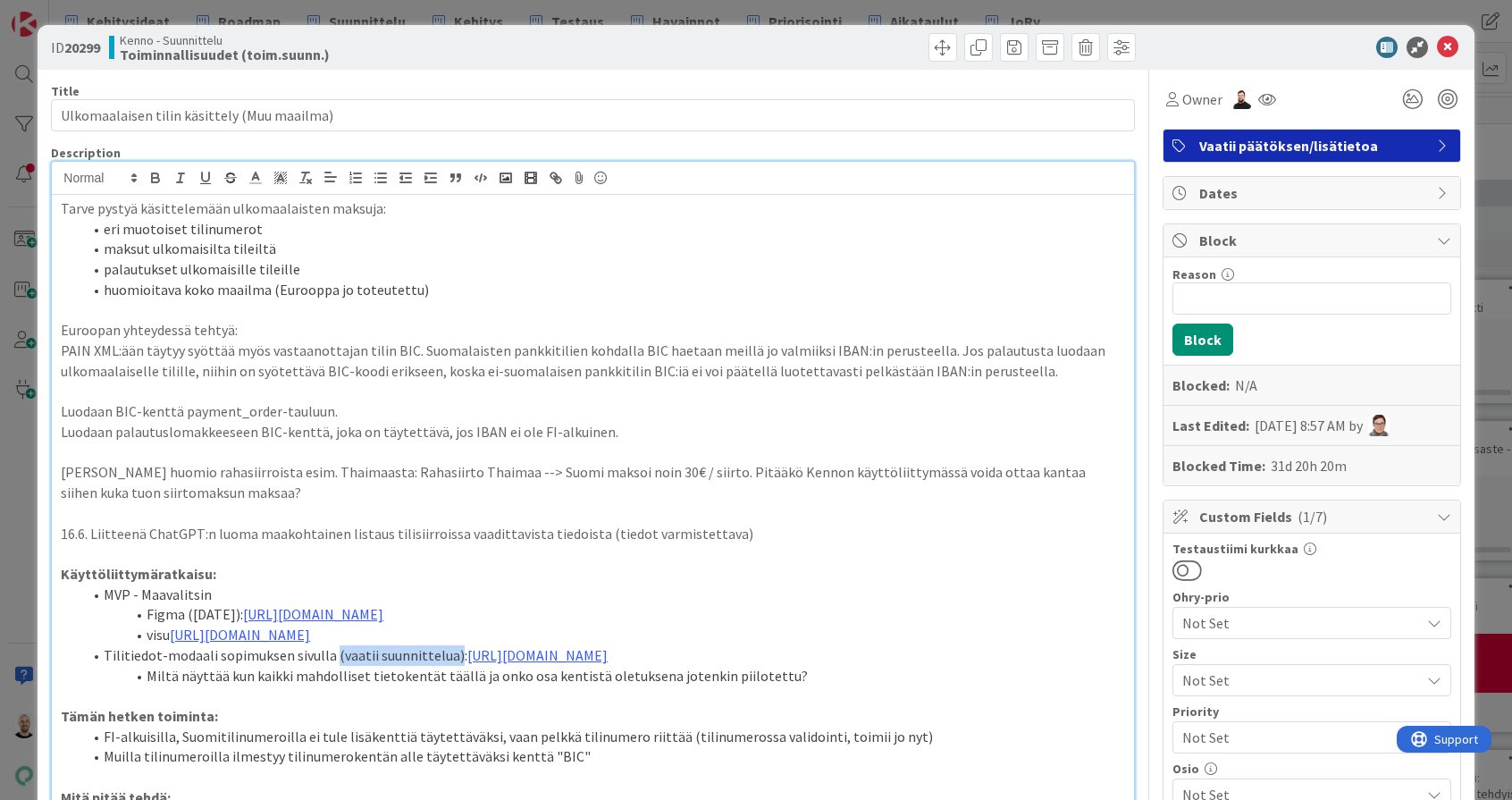
scroll to position [0, 0]
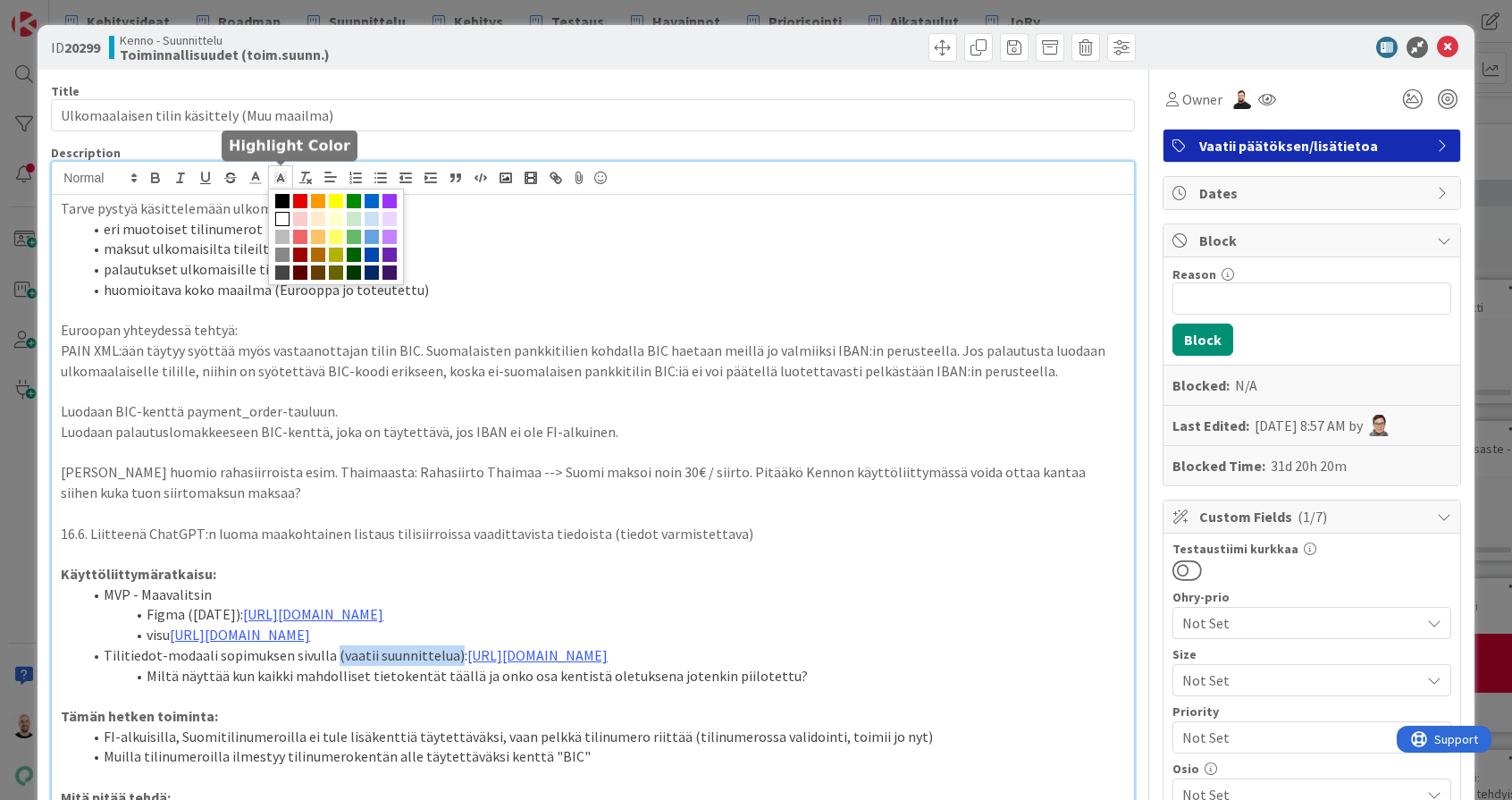
click at [281, 173] on icon at bounding box center [281, 178] width 16 height 16
click at [335, 212] on span at bounding box center [336, 219] width 14 height 14
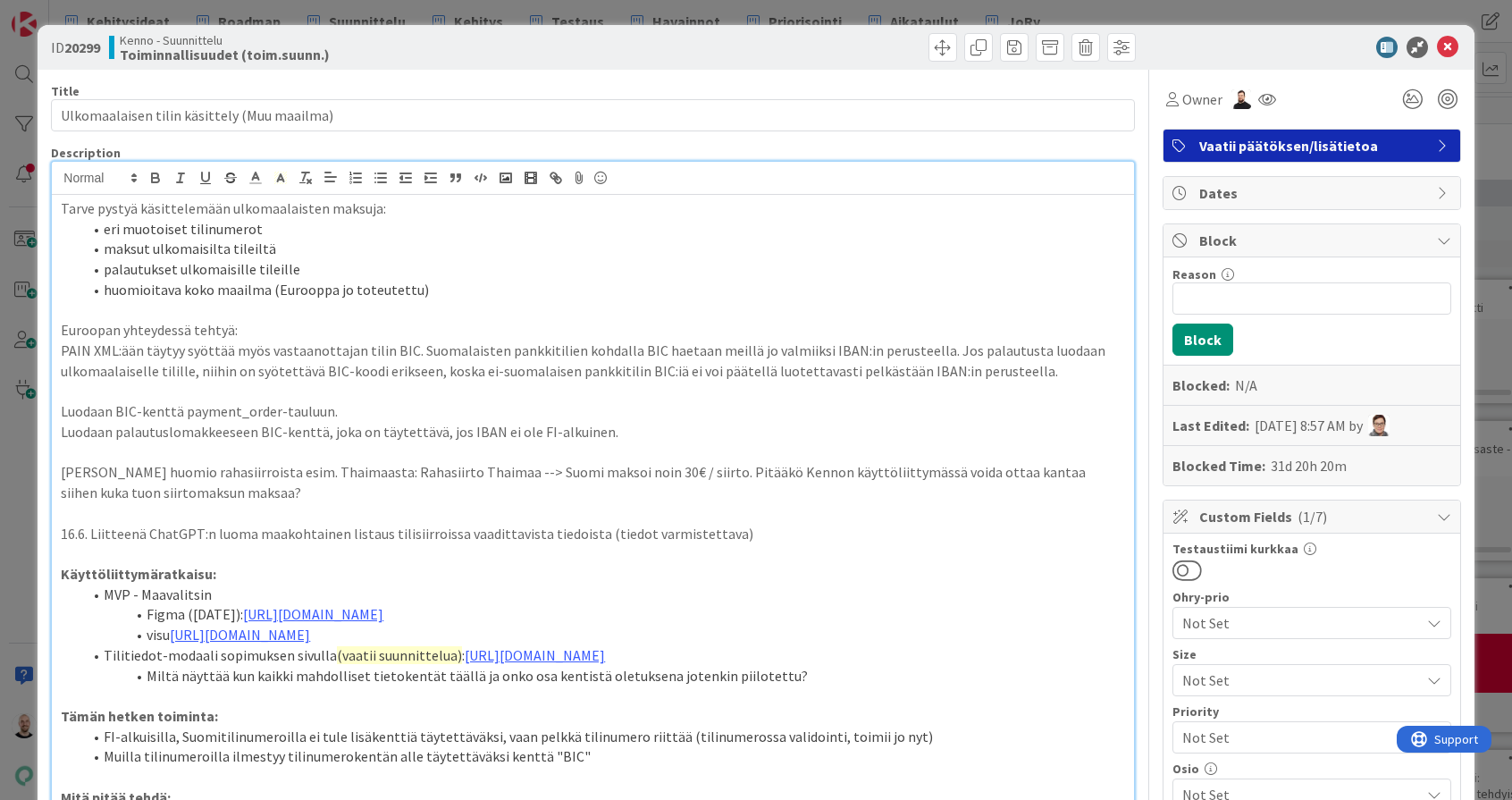
click at [399, 550] on p at bounding box center [593, 553] width 1064 height 21
click at [797, 7] on div "ID 20299 Kenno - Suunnittelu Toiminnallisuudet (toim.suunn.) Title 43 / 128 Ulk…" at bounding box center [756, 400] width 1512 height 800
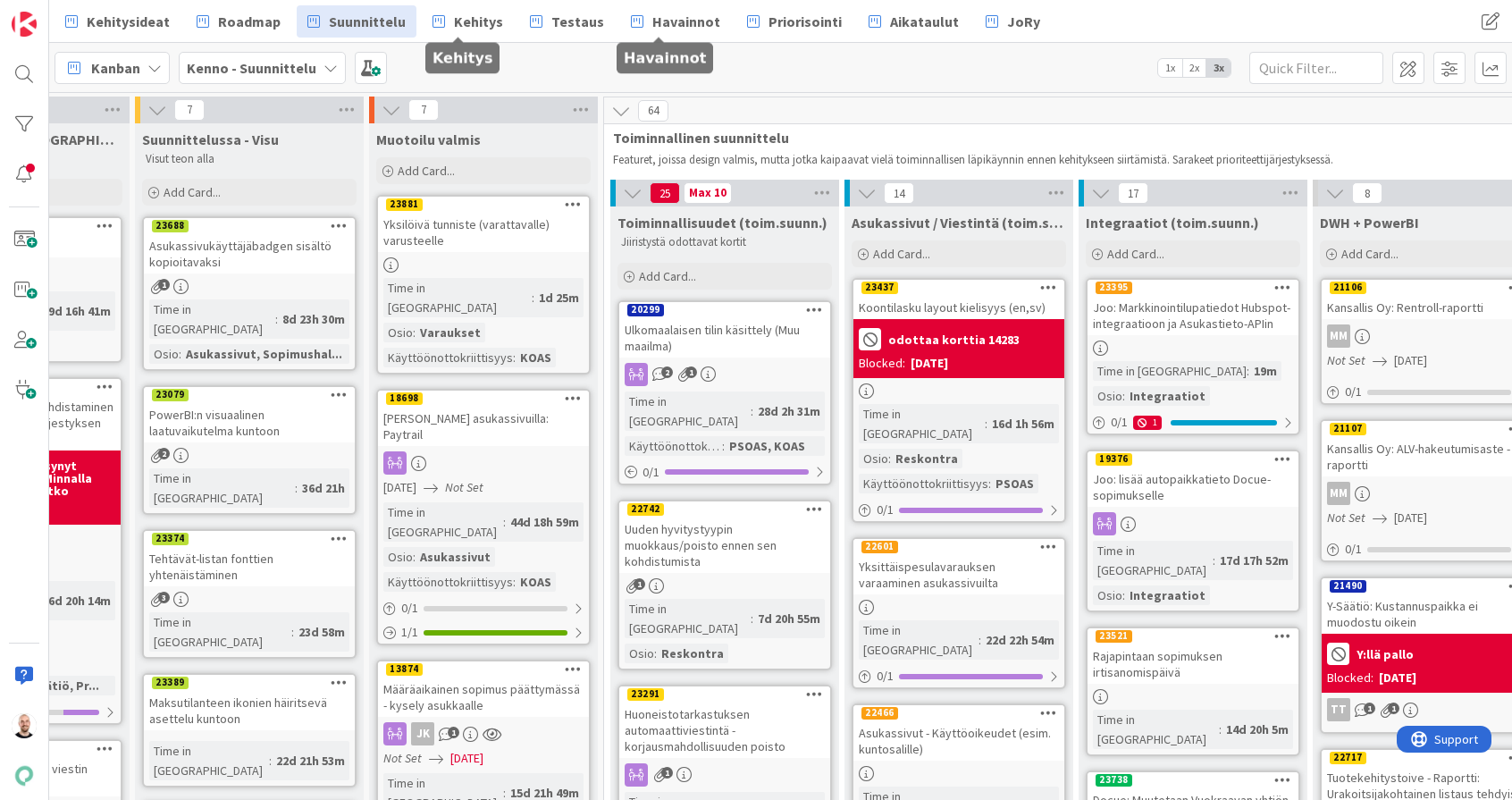
click at [350, 27] on span "Suunnittelu" at bounding box center [368, 22] width 77 height 22
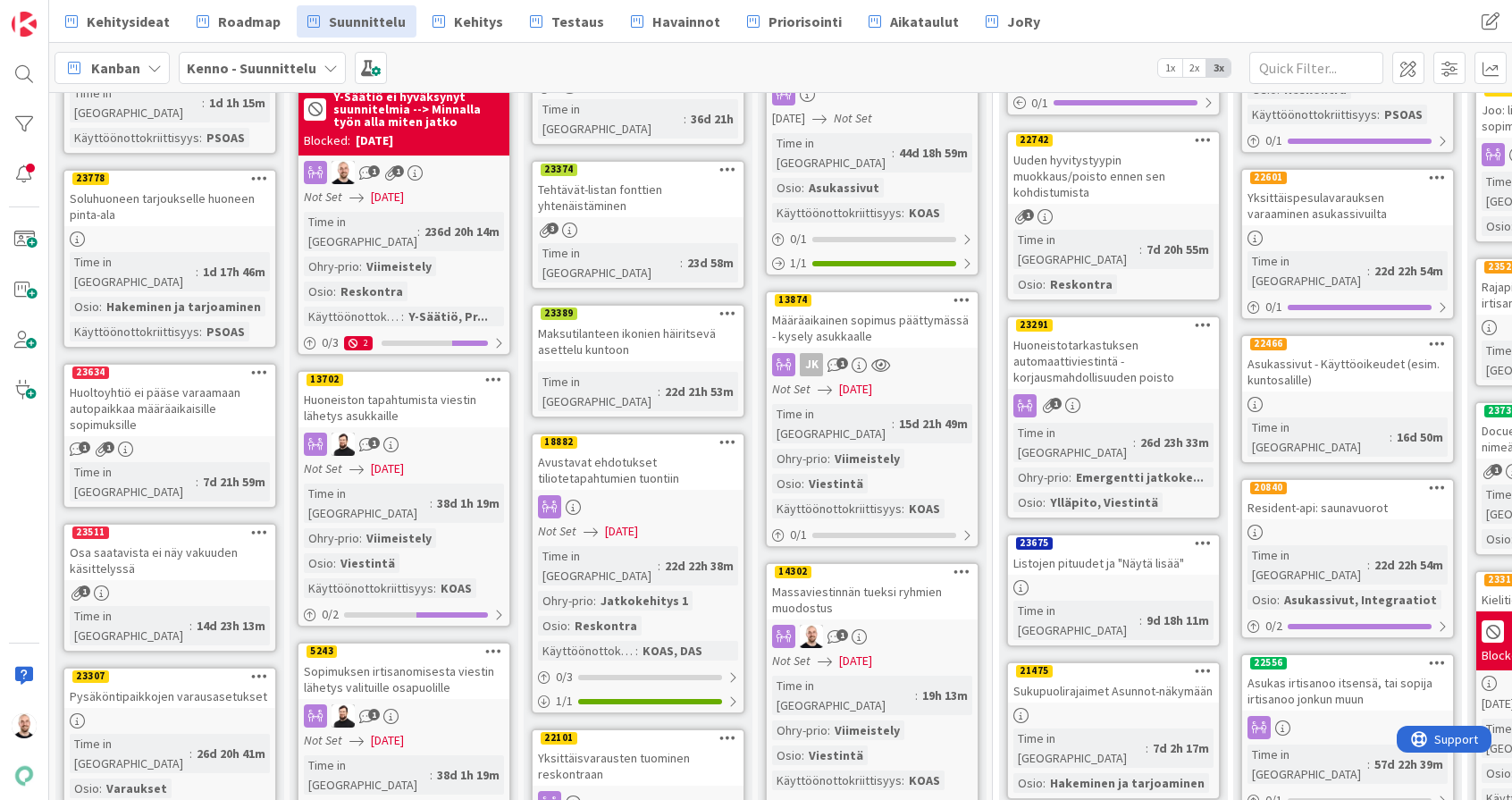
scroll to position [378, 0]
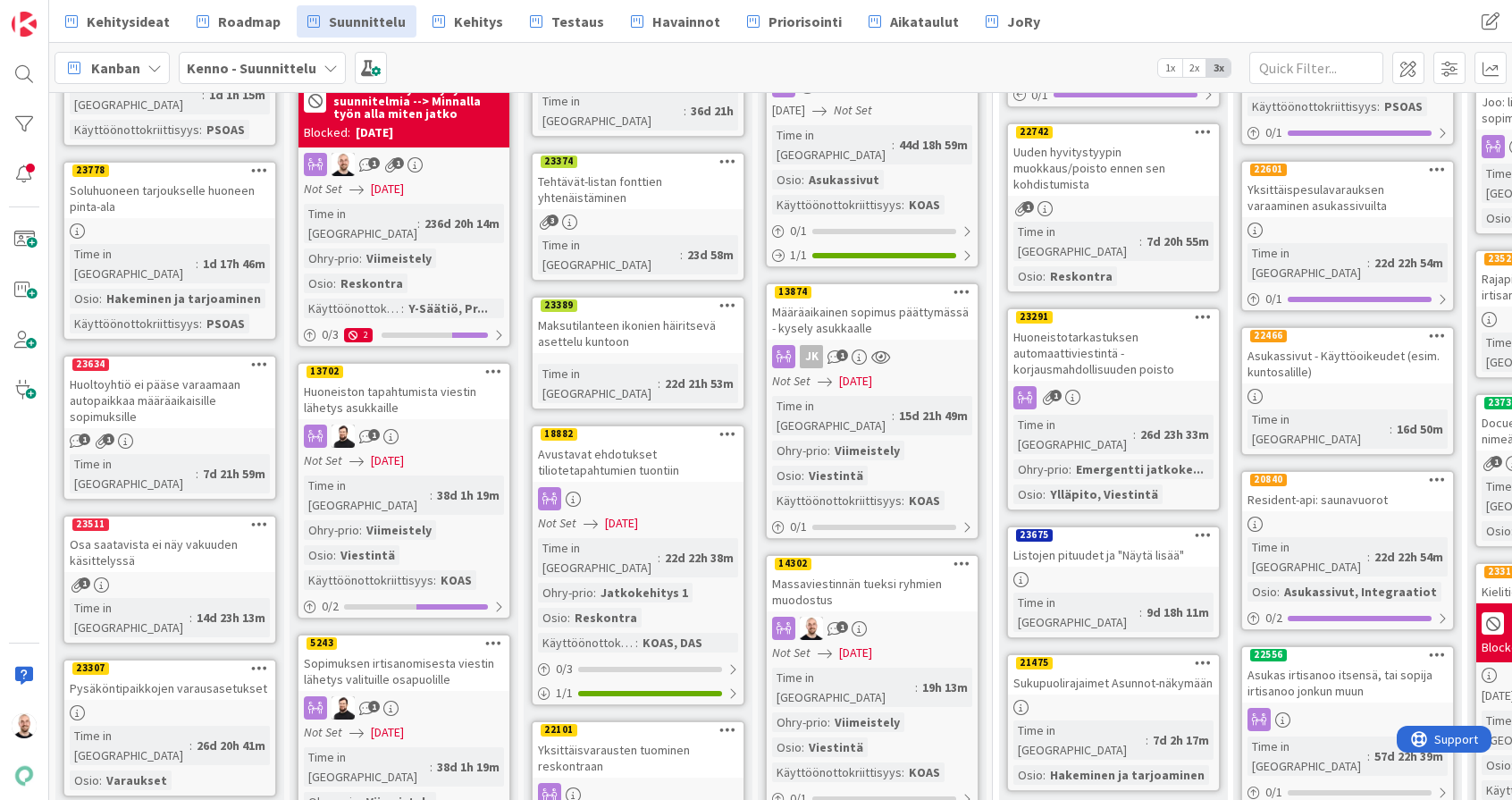
click at [861, 572] on div "Massaviestinnän tueksi ryhmien muodostus" at bounding box center [872, 592] width 211 height 39
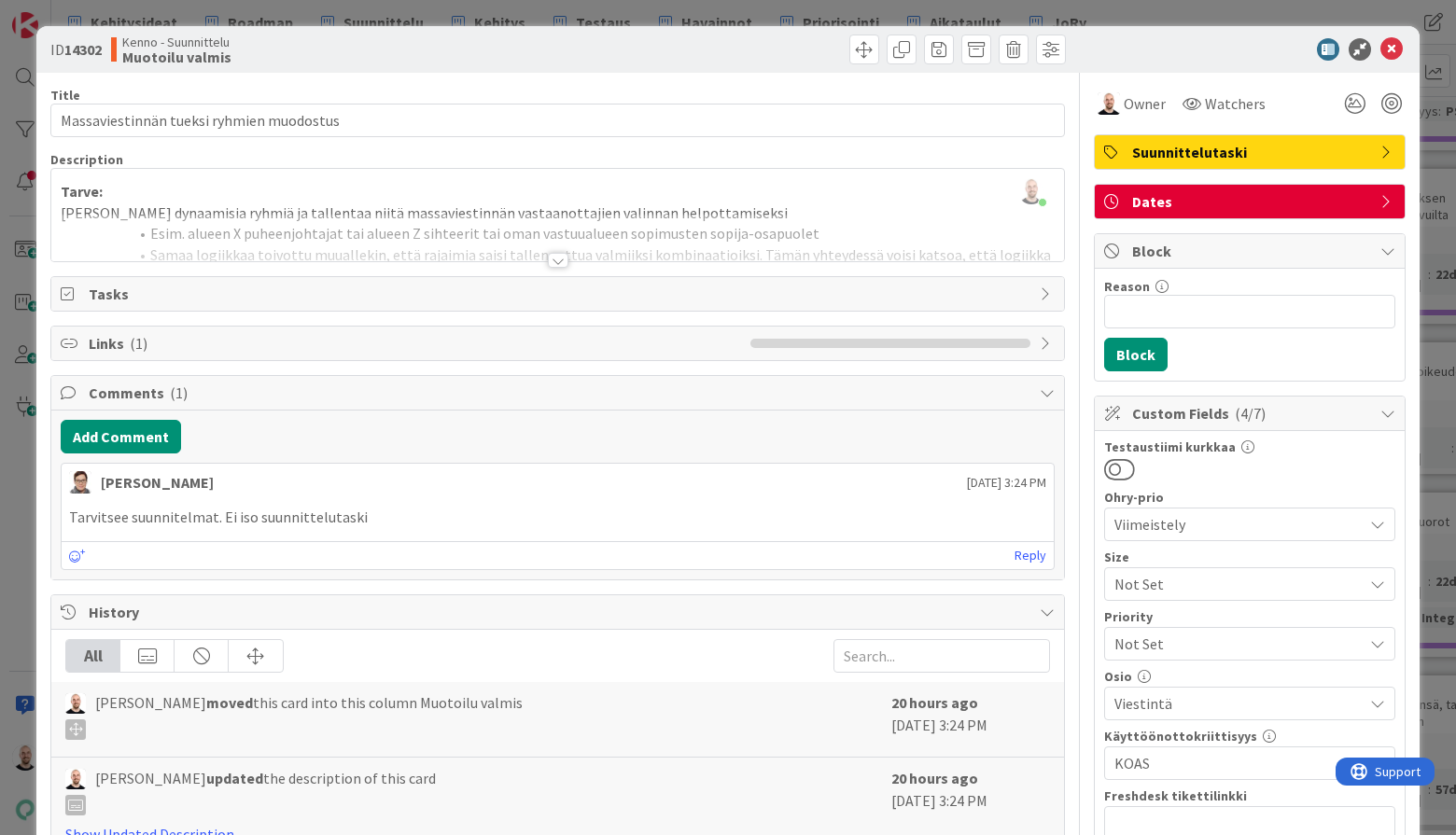
click at [688, 13] on div "ID 14302 Kenno - Suunnittelu Muotoilu valmis Title 40 / 128 Massaviestinnän tue…" at bounding box center [728, 418] width 1456 height 835
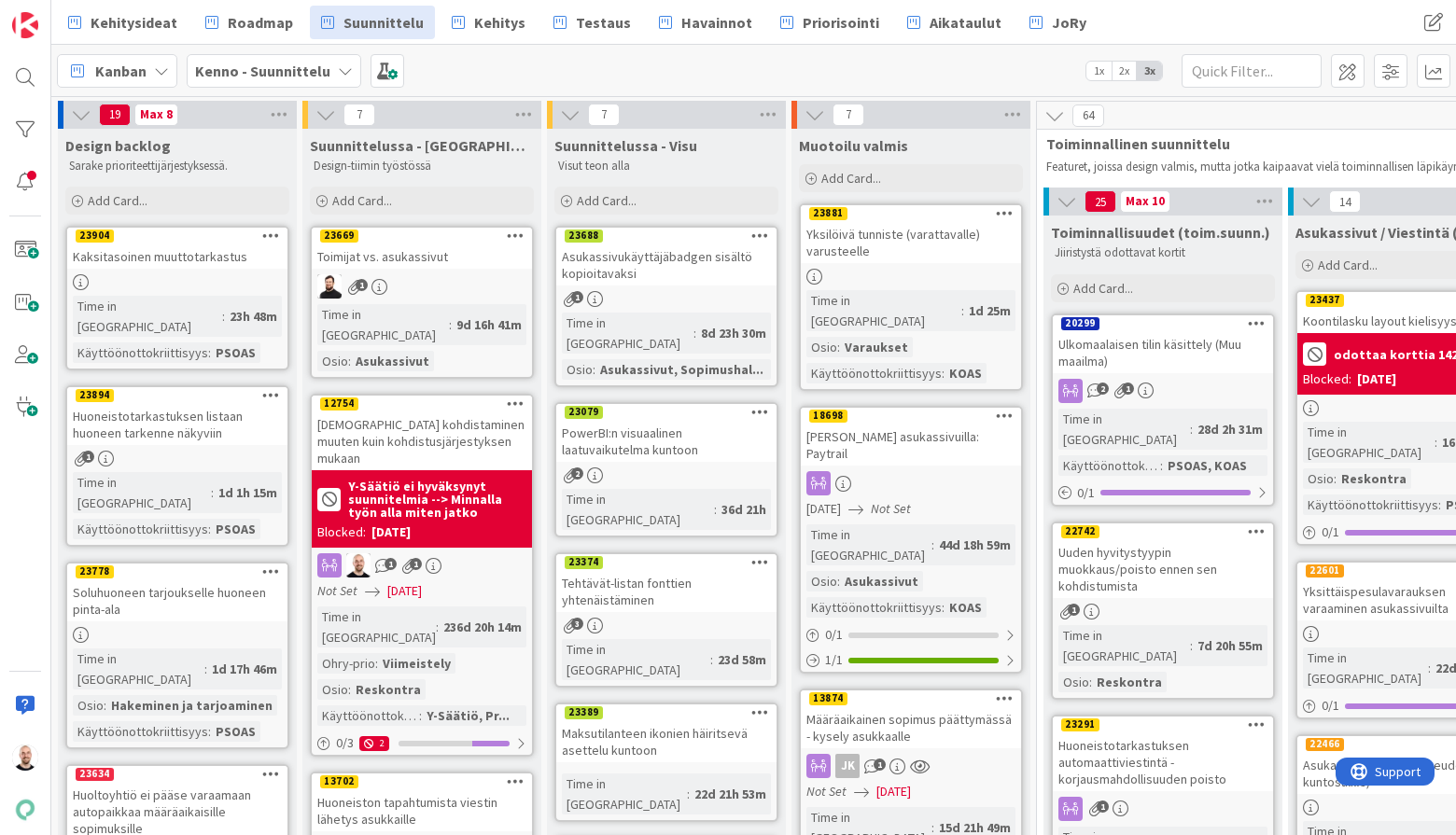
click at [1155, 344] on div "Ulkomaalaisen tilin käsittely (Muu maailma)" at bounding box center [1162, 353] width 220 height 41
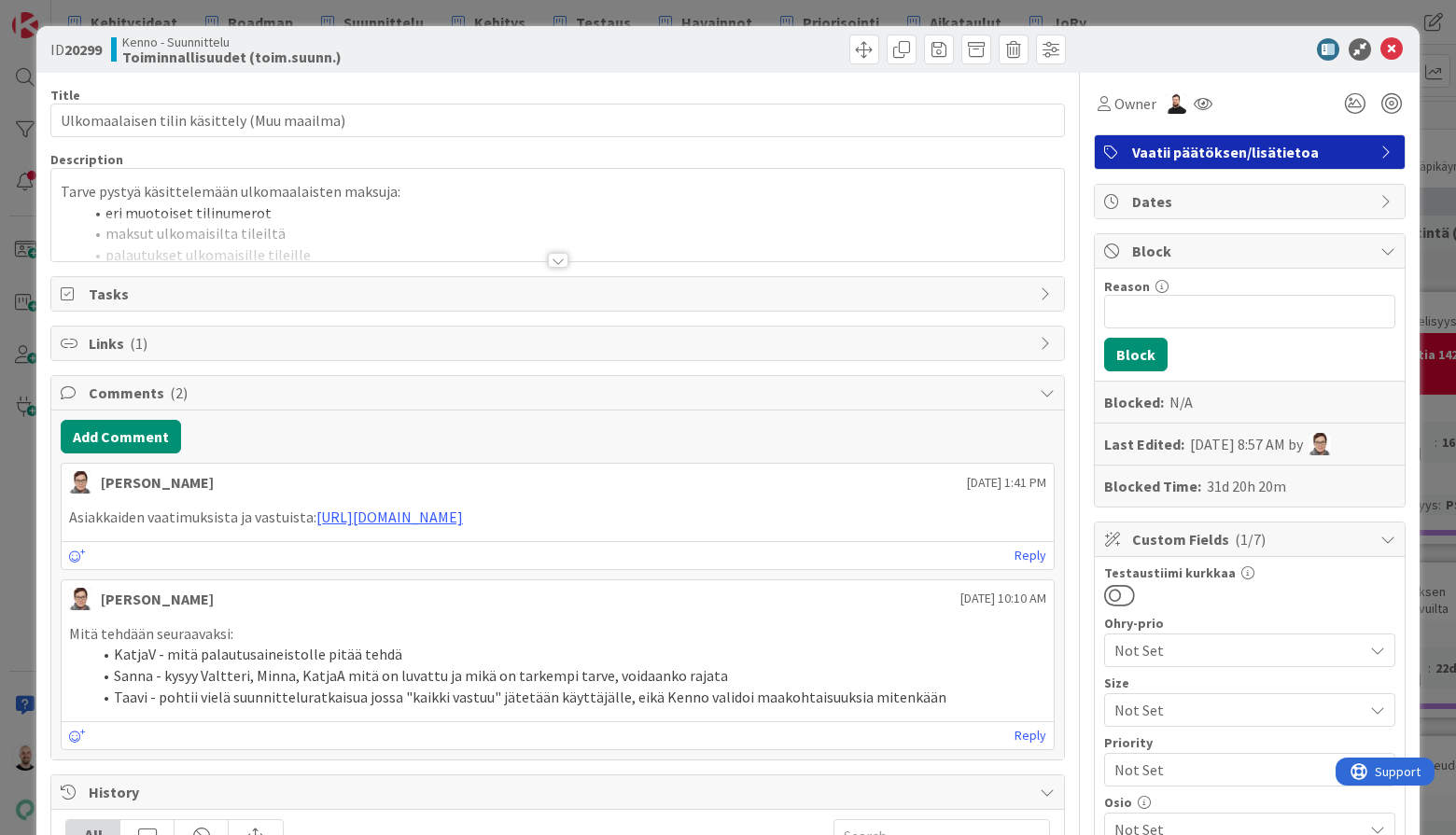
click at [553, 260] on div at bounding box center [558, 260] width 21 height 15
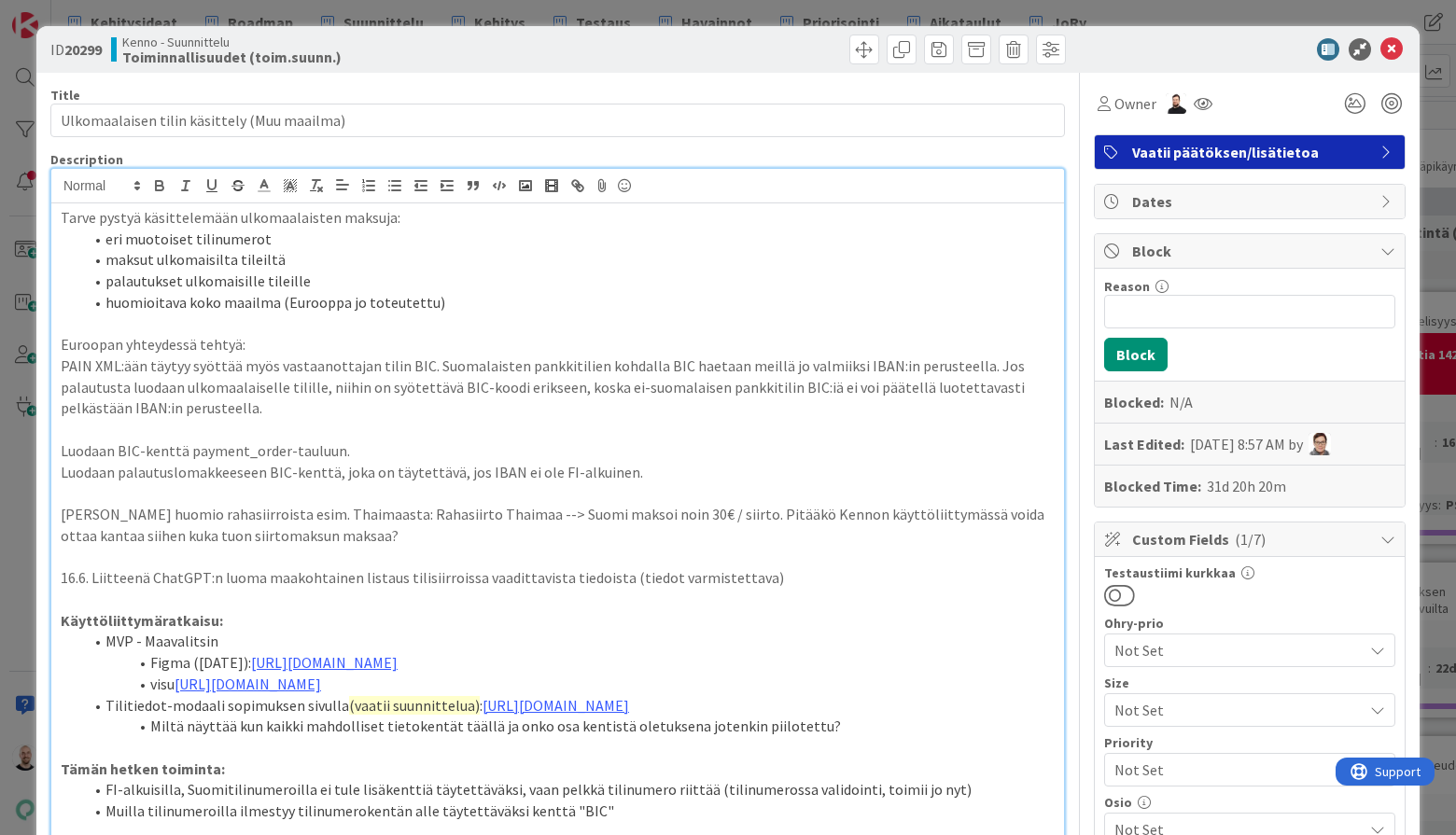
scroll to position [78, 0]
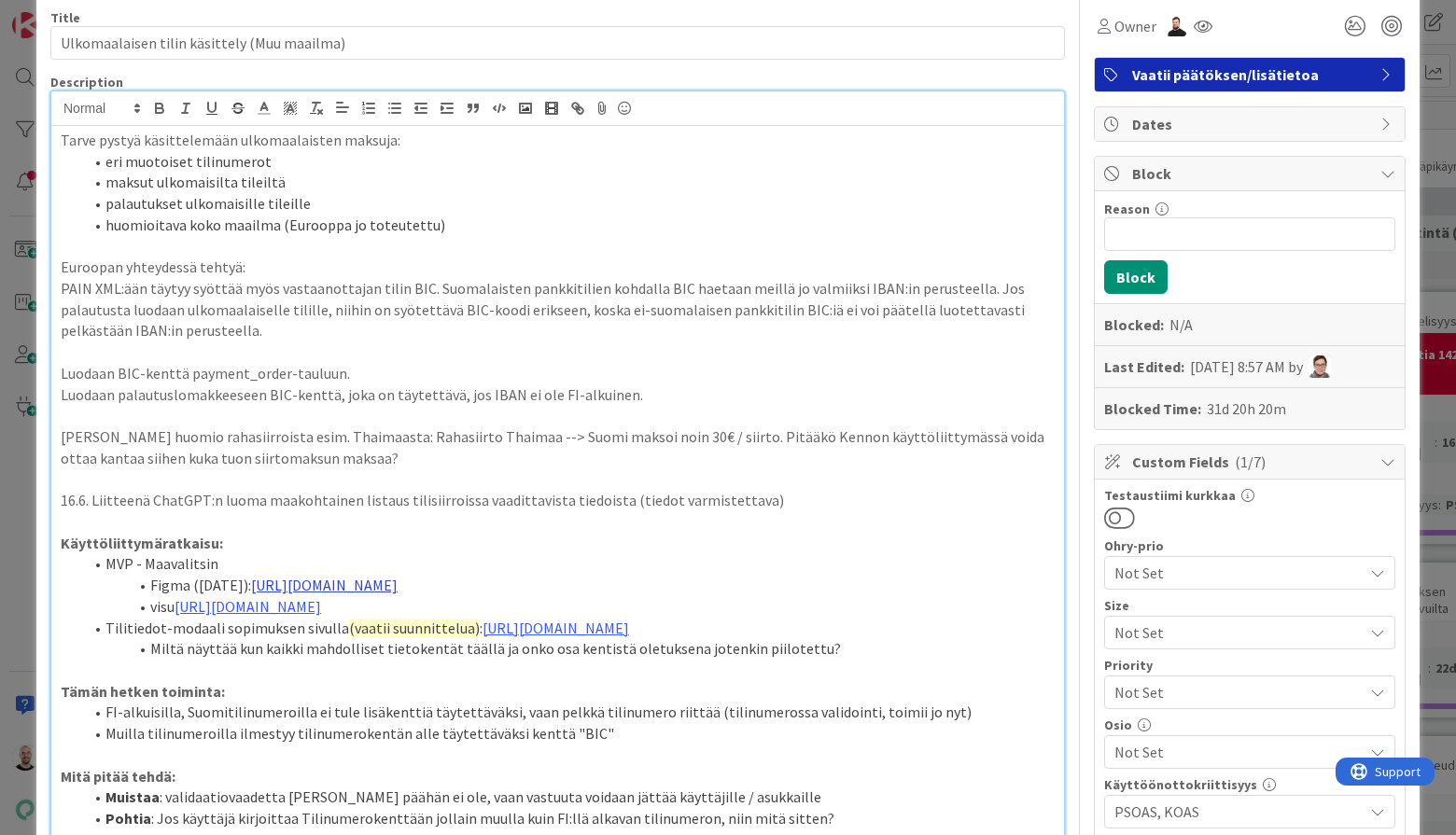
click at [398, 576] on link "[URL][DOMAIN_NAME]" at bounding box center [324, 585] width 146 height 19
click at [557, 603] on link "[URL][DOMAIN_NAME]" at bounding box center [583, 608] width 128 height 24
click at [876, 297] on p "PAIN XML:ään täytyy syöttää myös vastaanottajan tilin BIC. Suomalaisten pankkit…" at bounding box center [557, 310] width 993 height 64
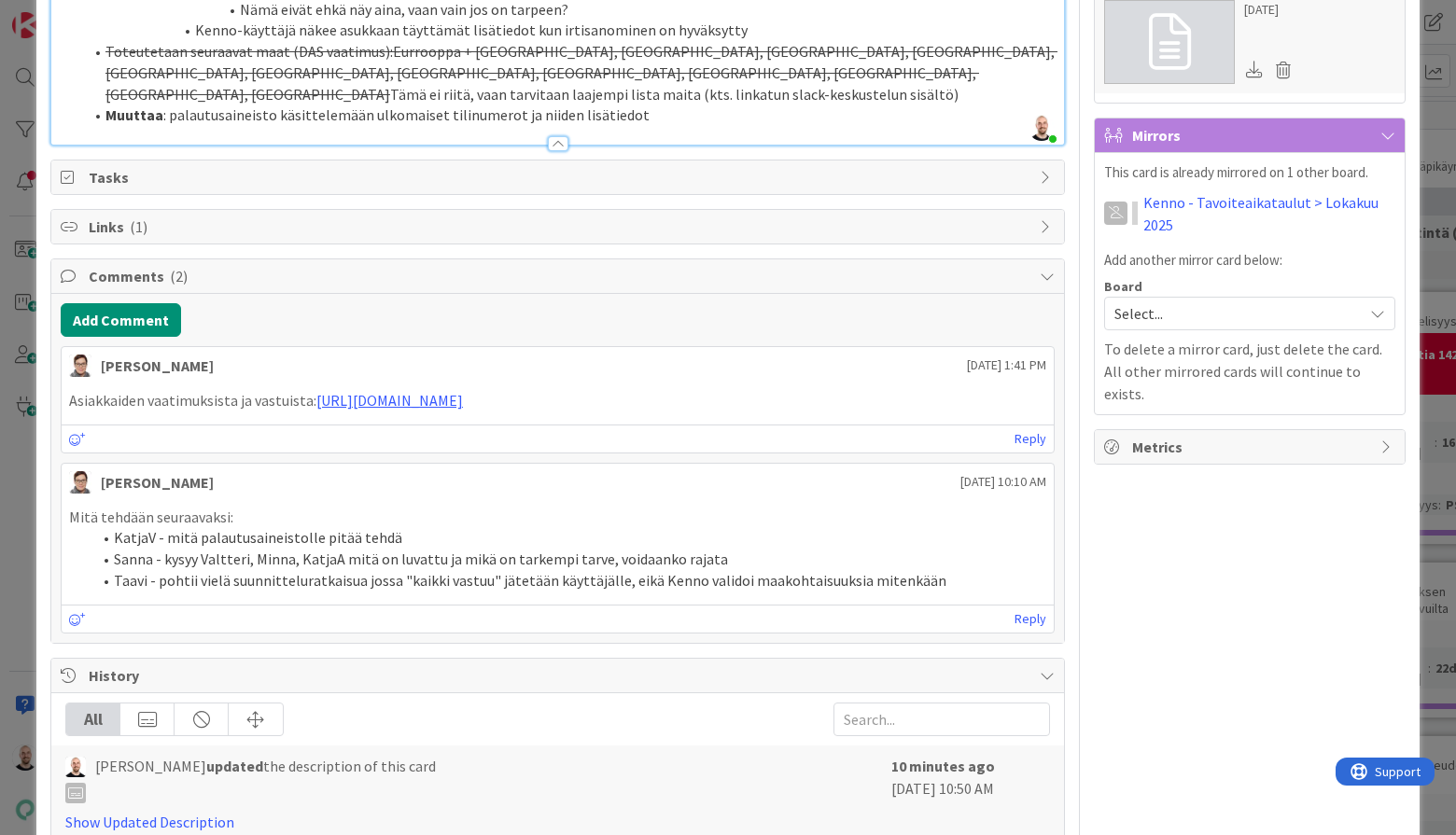
scroll to position [1142, 0]
click at [463, 390] on link "[URL][DOMAIN_NAME]" at bounding box center [390, 400] width 146 height 19
